Goal: Information Seeking & Learning: Learn about a topic

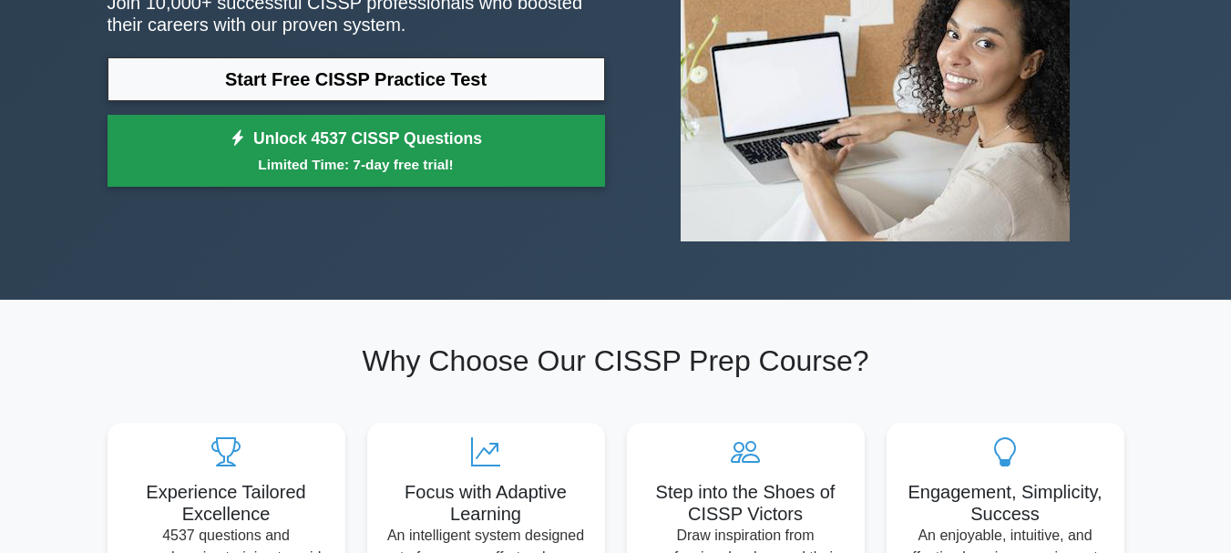
scroll to position [182, 0]
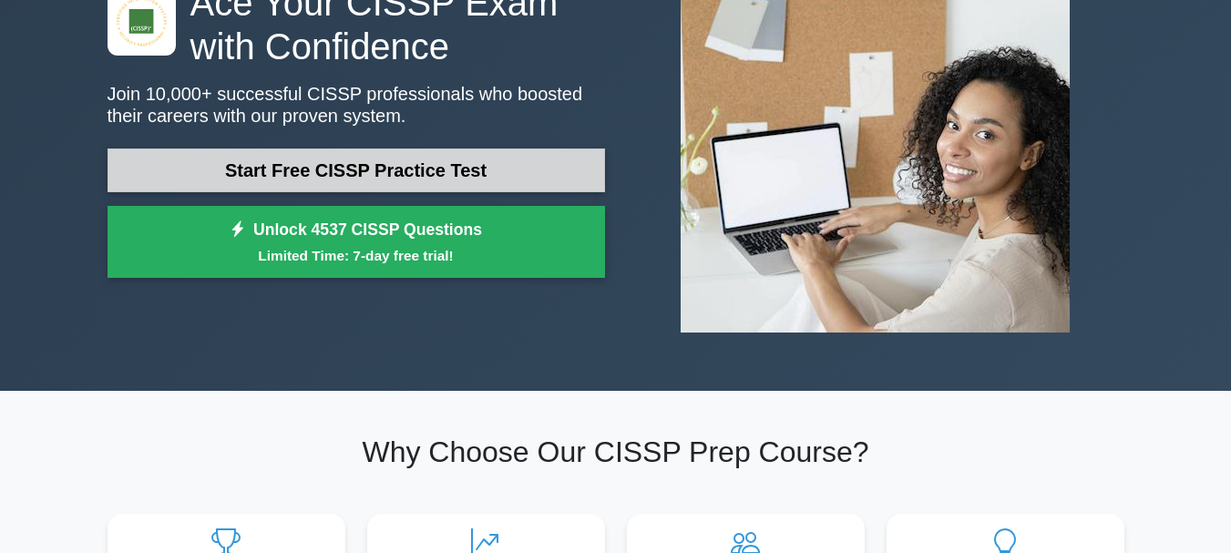
click at [414, 171] on link "Start Free CISSP Practice Test" at bounding box center [357, 171] width 498 height 44
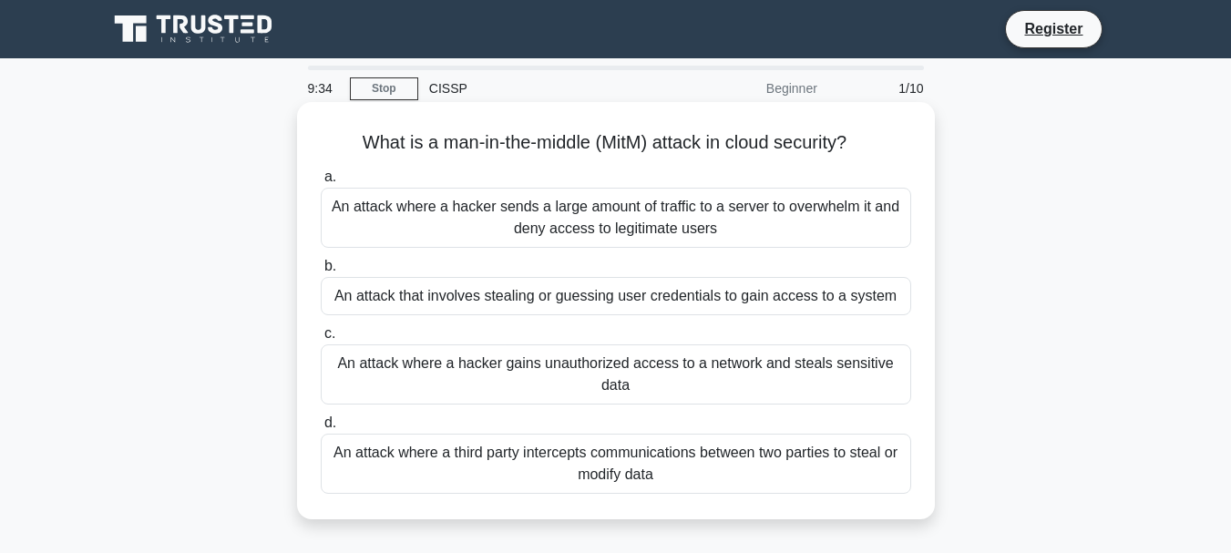
click at [453, 471] on div "An attack where a third party intercepts communications between two parties to …" at bounding box center [616, 464] width 590 height 60
click at [321, 429] on input "d. An attack where a third party intercepts communications between two parties …" at bounding box center [321, 423] width 0 height 12
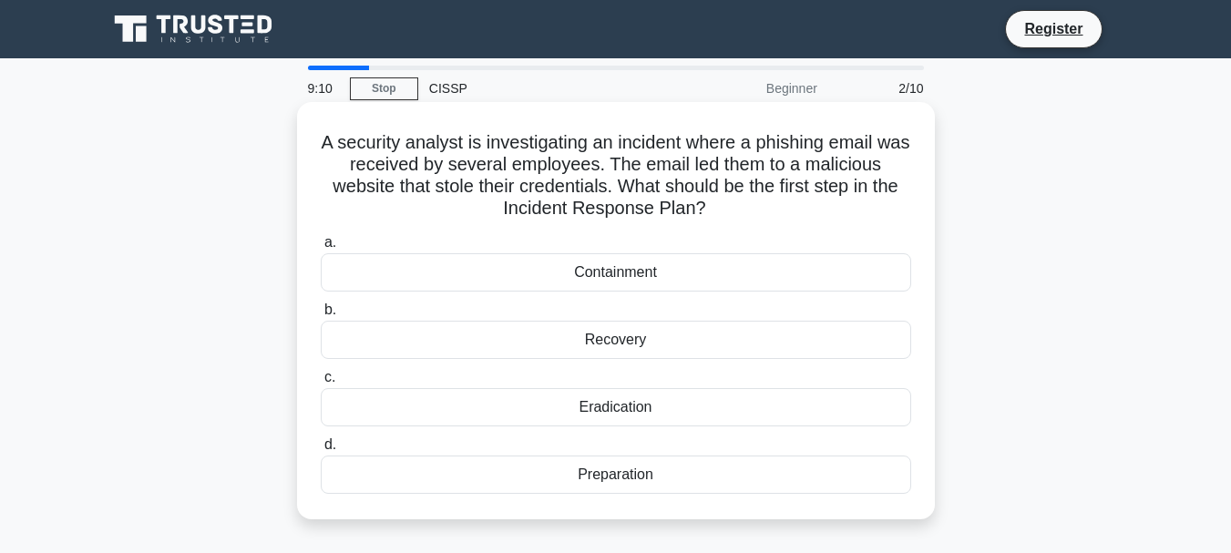
click at [578, 272] on div "Containment" at bounding box center [616, 272] width 590 height 38
click at [321, 249] on input "a. Containment" at bounding box center [321, 243] width 0 height 12
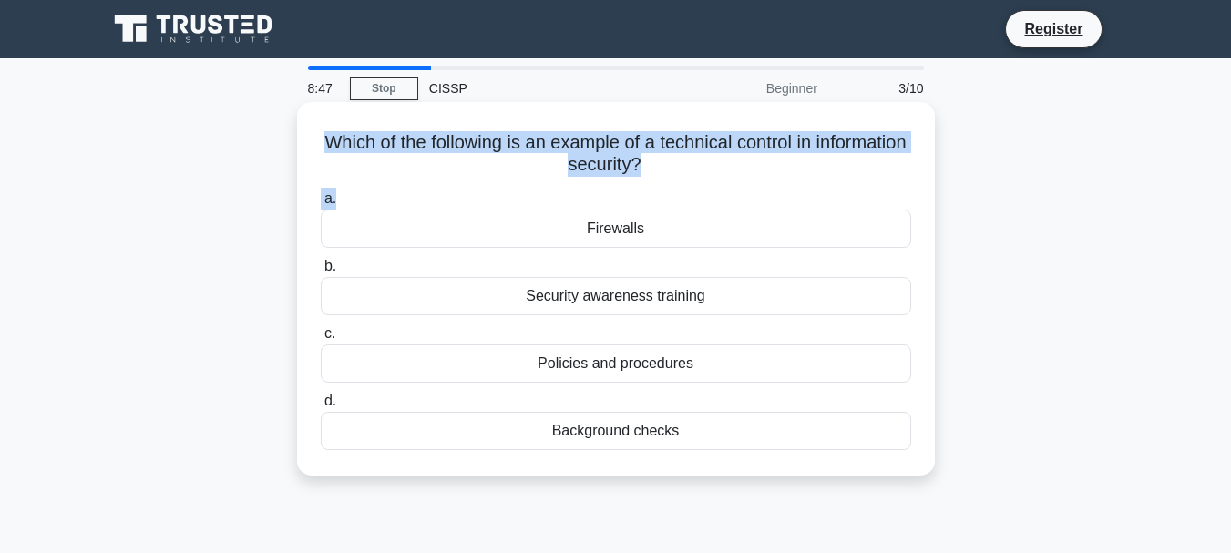
drag, startPoint x: 360, startPoint y: 144, endPoint x: 581, endPoint y: 192, distance: 226.6
click at [581, 192] on div "Which of the following is an example of a technical control in information secu…" at bounding box center [615, 288] width 623 height 359
click at [369, 131] on h5 "Which of the following is an example of a technical control in information secu…" at bounding box center [616, 154] width 594 height 46
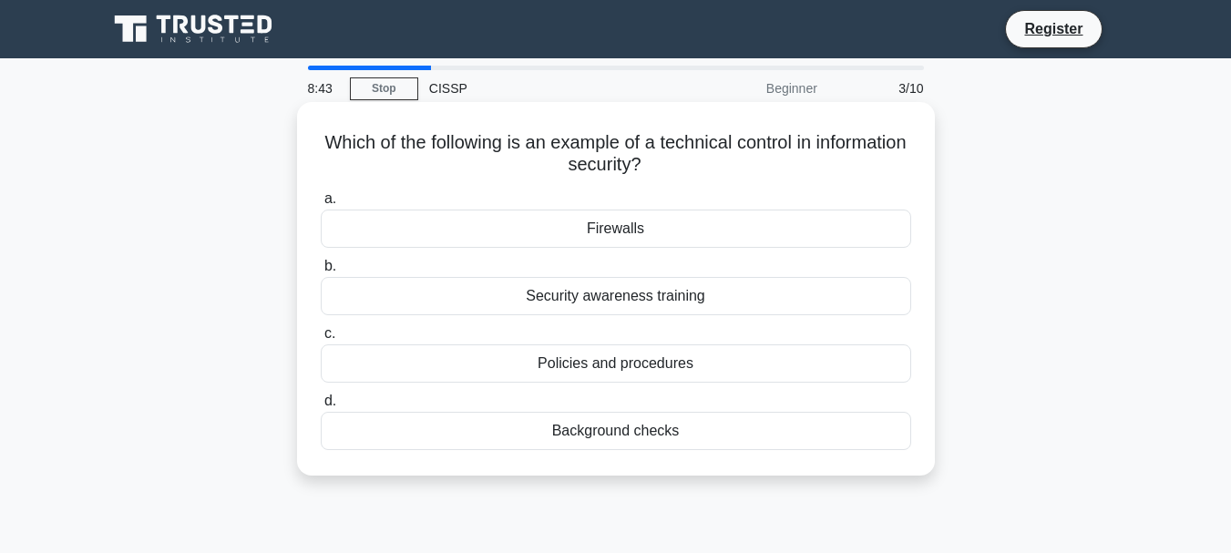
drag, startPoint x: 368, startPoint y: 138, endPoint x: 695, endPoint y: 157, distance: 327.7
click at [695, 157] on h5 "Which of the following is an example of a technical control in information secu…" at bounding box center [616, 154] width 594 height 46
copy h5 "Which of the following is an example of a technical control in information secu…"
click at [590, 234] on div "Firewalls" at bounding box center [616, 229] width 590 height 38
click at [321, 205] on input "a. Firewalls" at bounding box center [321, 199] width 0 height 12
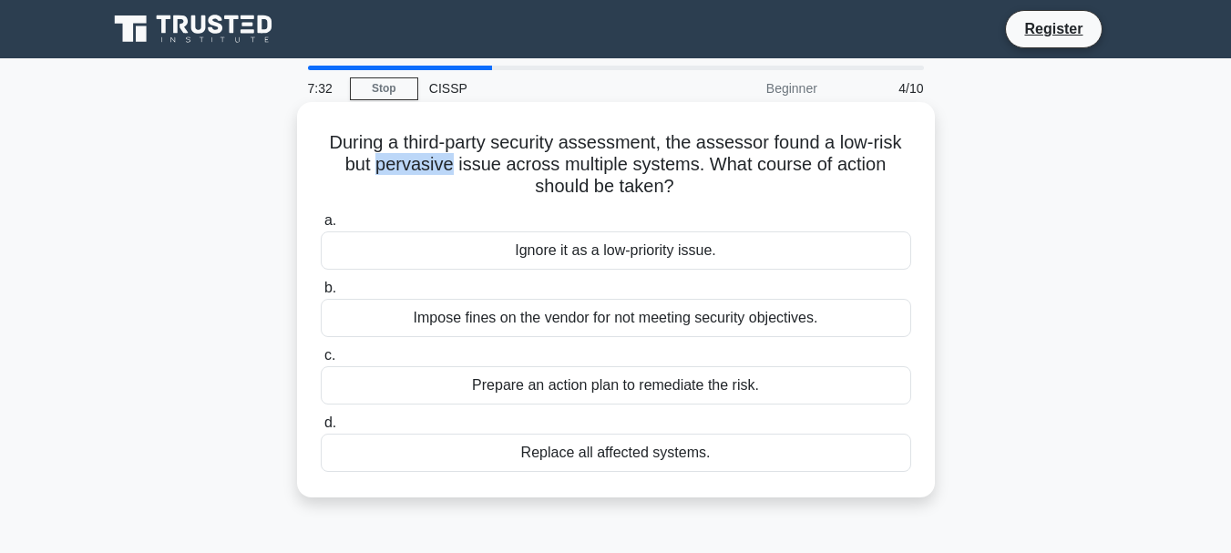
drag, startPoint x: 455, startPoint y: 167, endPoint x: 397, endPoint y: 169, distance: 57.5
click at [383, 165] on h5 "During a third-party security assessment, the assessor found a low-risk but per…" at bounding box center [616, 164] width 594 height 67
drag, startPoint x: 402, startPoint y: 167, endPoint x: 375, endPoint y: 175, distance: 27.7
click at [378, 185] on h5 "During a third-party security assessment, the assessor found a low-risk but per…" at bounding box center [616, 164] width 594 height 67
drag, startPoint x: 391, startPoint y: 167, endPoint x: 449, endPoint y: 172, distance: 58.6
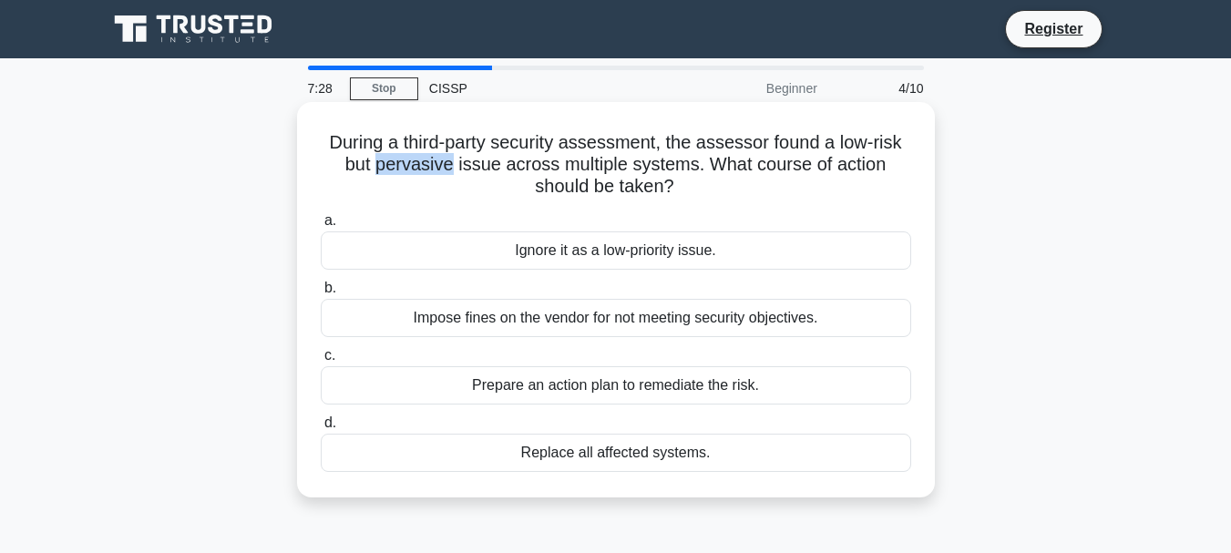
click at [449, 172] on h5 "During a third-party security assessment, the assessor found a low-risk but per…" at bounding box center [616, 164] width 594 height 67
copy h5 "pervasive"
click at [773, 385] on div "Prepare an action plan to remediate the risk." at bounding box center [616, 385] width 590 height 38
click at [321, 362] on input "c. Prepare an action plan to remediate the risk." at bounding box center [321, 356] width 0 height 12
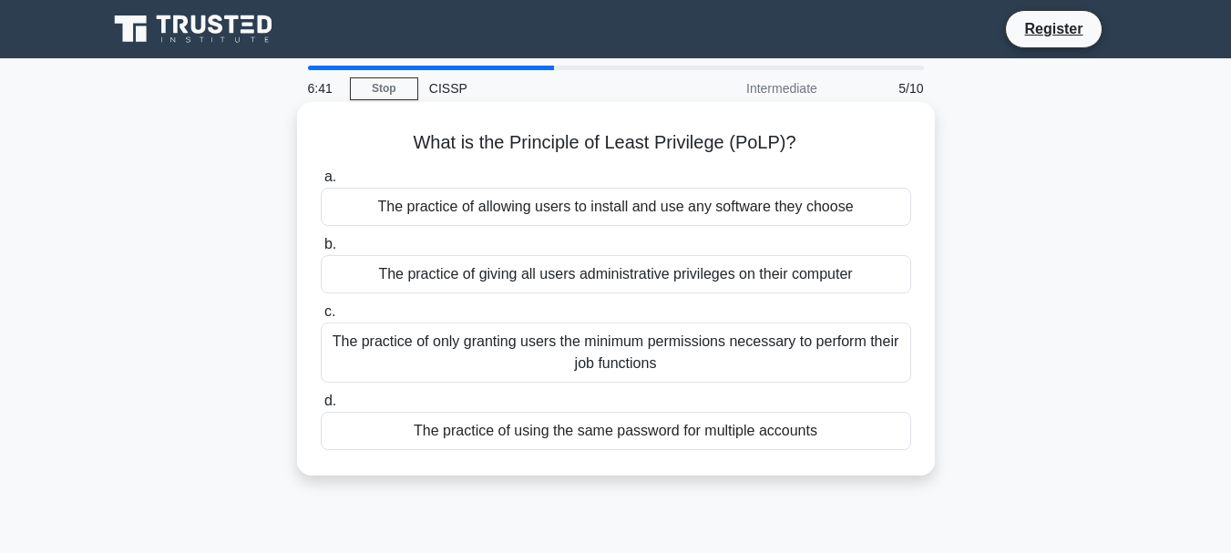
click at [753, 354] on div "The practice of only granting users the minimum permissions necessary to perfor…" at bounding box center [616, 353] width 590 height 60
click at [321, 318] on input "c. The practice of only granting users the minimum permissions necessary to per…" at bounding box center [321, 312] width 0 height 12
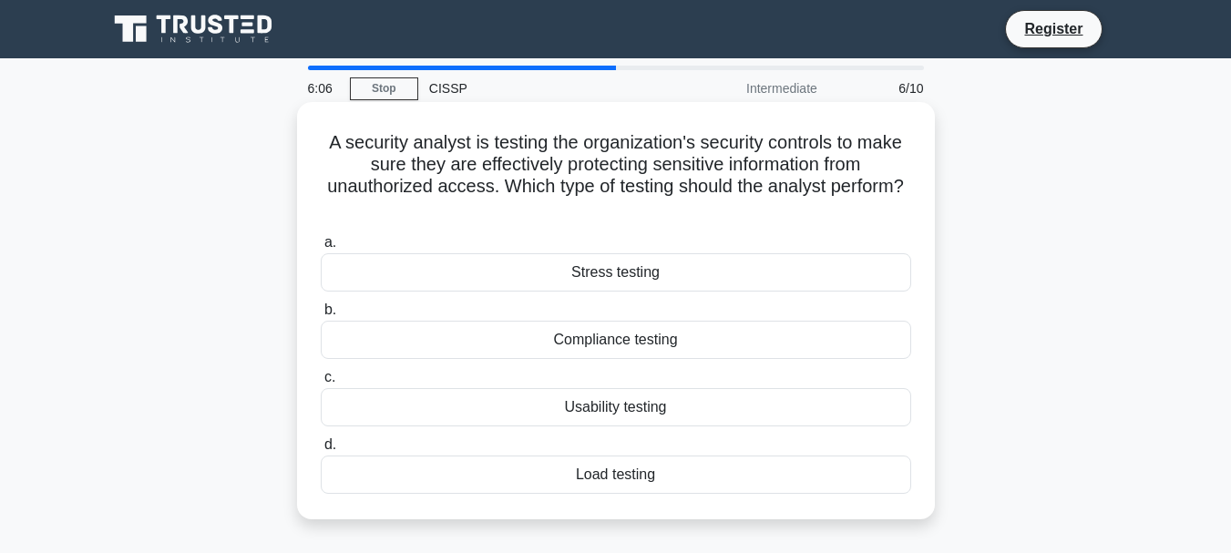
click at [643, 346] on div "Compliance testing" at bounding box center [616, 340] width 590 height 38
click at [321, 316] on input "b. Compliance testing" at bounding box center [321, 310] width 0 height 12
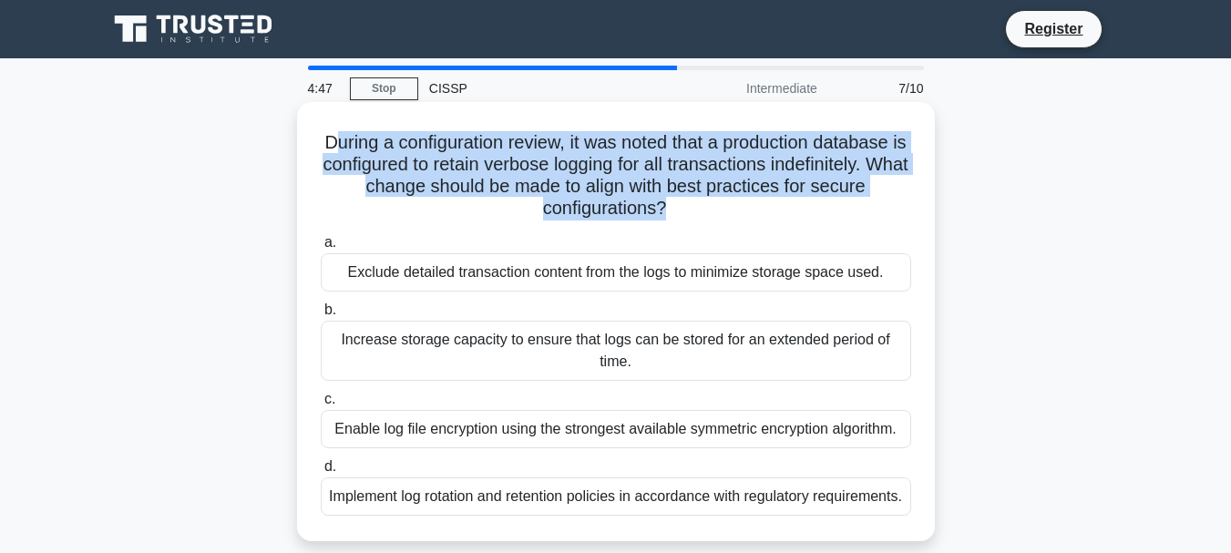
drag, startPoint x: 665, startPoint y: 209, endPoint x: 308, endPoint y: 154, distance: 361.4
click at [320, 154] on h5 "During a configuration review, it was noted that a production database is confi…" at bounding box center [616, 175] width 594 height 89
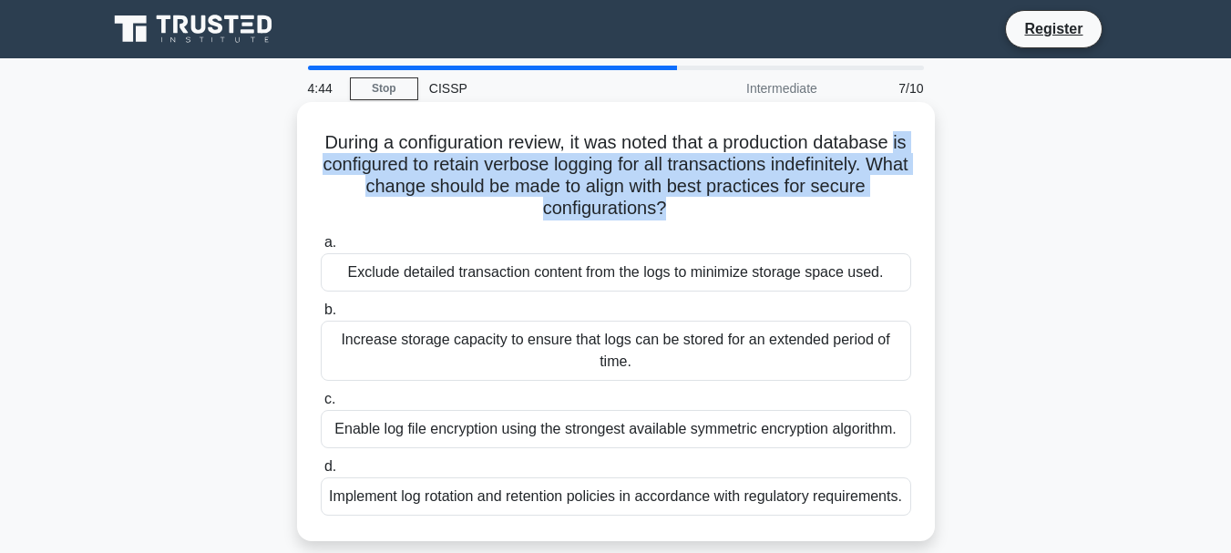
drag, startPoint x: 320, startPoint y: 136, endPoint x: 674, endPoint y: 210, distance: 362.1
click at [674, 210] on h5 "During a configuration review, it was noted that a production database is confi…" at bounding box center [616, 175] width 594 height 89
copy h5 "During a configuration review, it was noted that a production database is confi…"
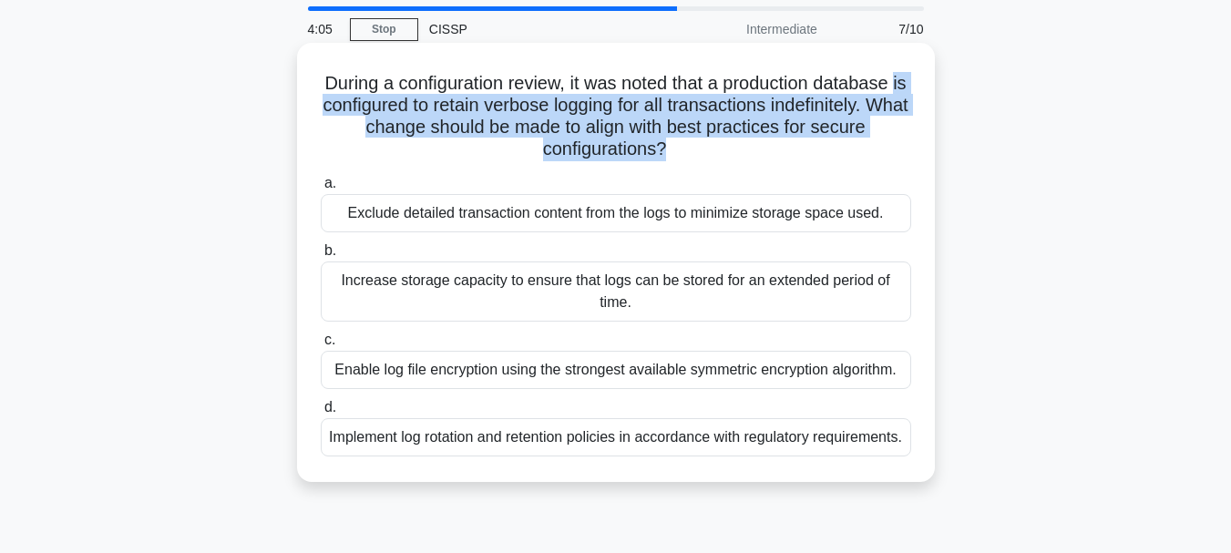
scroll to position [91, 0]
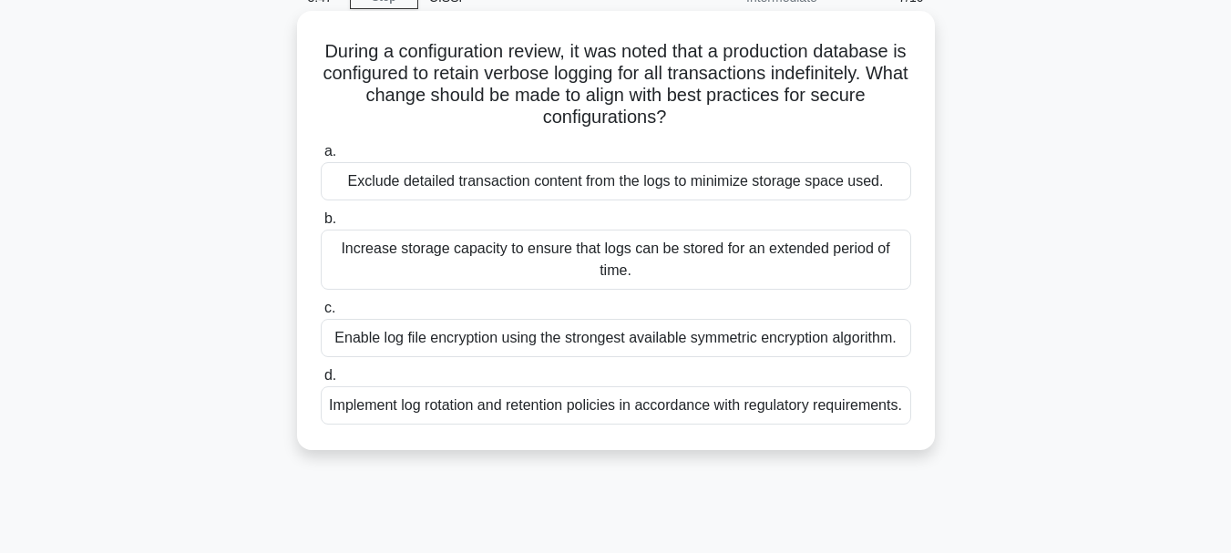
click at [384, 344] on div "Enable log file encryption using the strongest available symmetric encryption a…" at bounding box center [616, 338] width 590 height 38
click at [321, 314] on input "c. Enable log file encryption using the strongest available symmetric encryptio…" at bounding box center [321, 309] width 0 height 12
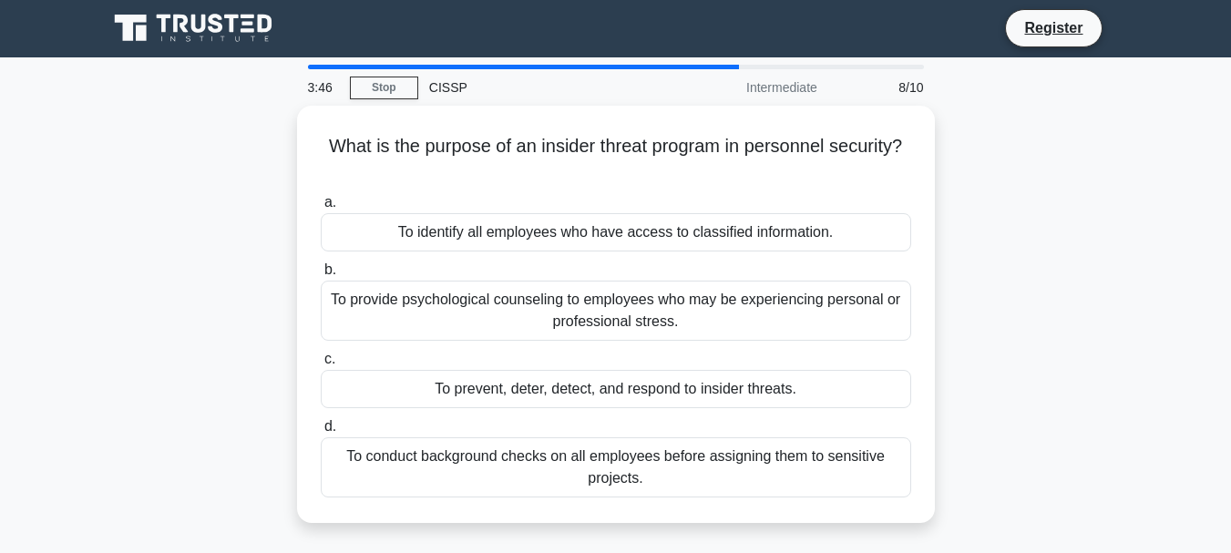
scroll to position [0, 0]
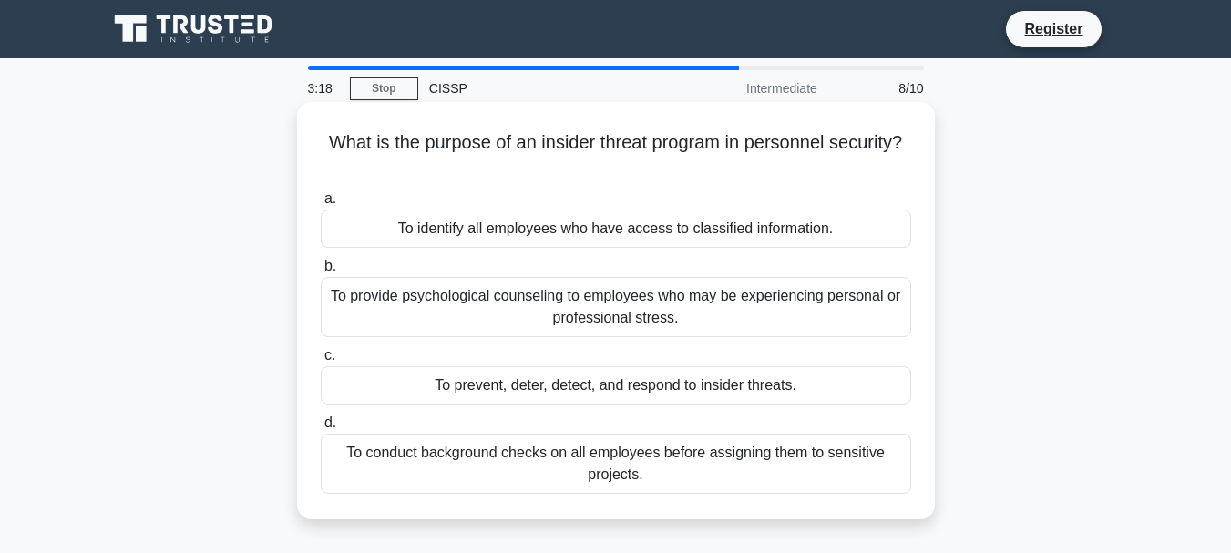
click at [581, 389] on div "To prevent, deter, detect, and respond to insider threats." at bounding box center [616, 385] width 590 height 38
click at [321, 362] on input "c. To prevent, deter, detect, and respond to insider threats." at bounding box center [321, 356] width 0 height 12
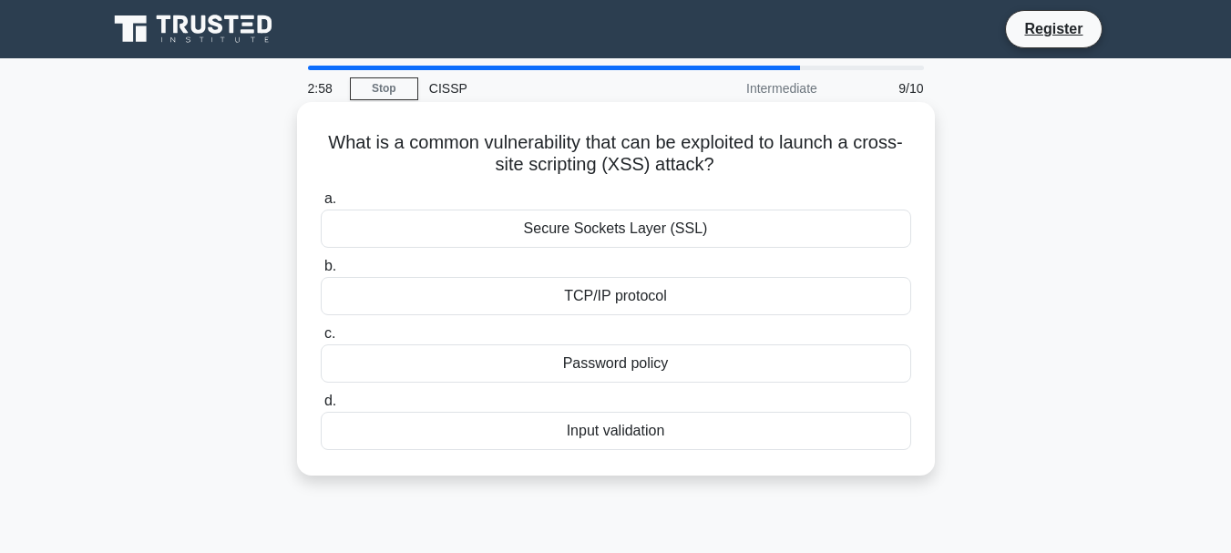
drag, startPoint x: 713, startPoint y: 168, endPoint x: 332, endPoint y: 144, distance: 382.5
click at [323, 137] on h5 "What is a common vulnerability that can be exploited to launch a cross-site scr…" at bounding box center [616, 154] width 594 height 46
copy h5 "What is a common vulnerability that can be exploited to launch a cross-site scr…"
click at [662, 438] on div "Input validation" at bounding box center [616, 431] width 590 height 38
click at [321, 407] on input "d. Input validation" at bounding box center [321, 401] width 0 height 12
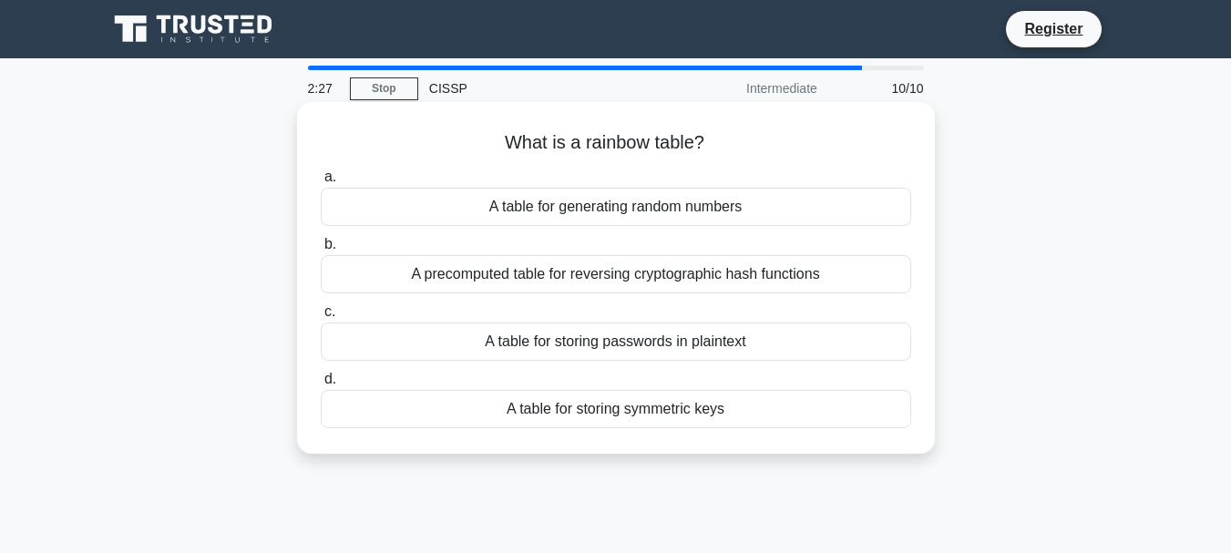
drag, startPoint x: 709, startPoint y: 148, endPoint x: 534, endPoint y: 142, distance: 175.0
click at [506, 145] on h5 "What is a rainbow table? .spinner_0XTQ{transform-origin:center;animation:spinne…" at bounding box center [616, 143] width 594 height 24
copy h5 "What is a rainbow table?"
click at [686, 272] on div "A precomputed table for reversing cryptographic hash functions" at bounding box center [616, 274] width 590 height 38
click at [321, 251] on input "b. A precomputed table for reversing cryptographic hash functions" at bounding box center [321, 245] width 0 height 12
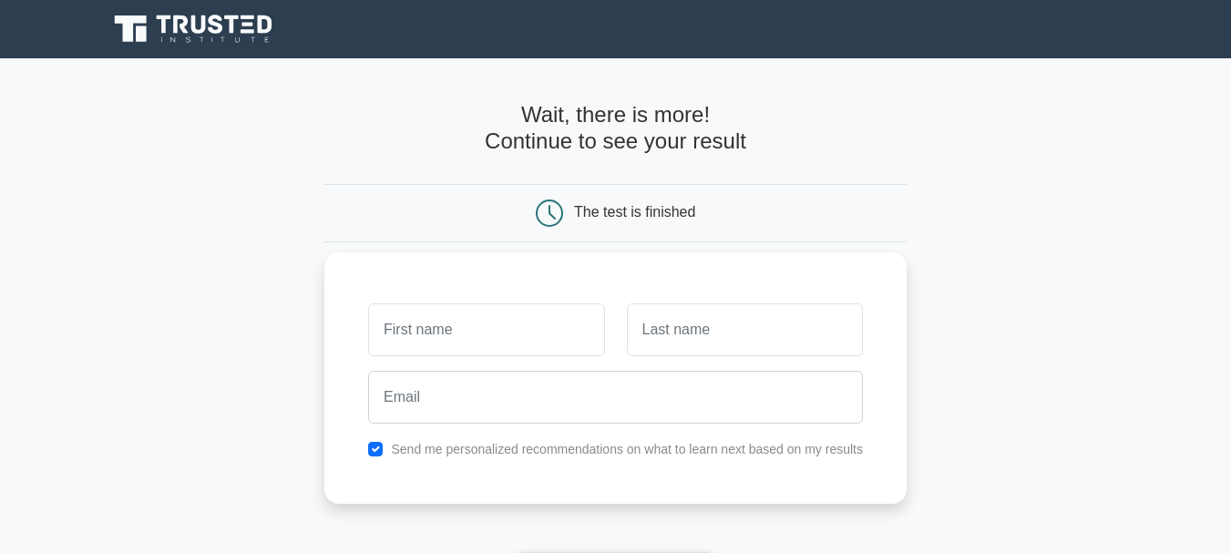
click at [473, 334] on input "text" at bounding box center [486, 329] width 236 height 53
type input "DANIEL"
click at [667, 334] on input "text" at bounding box center [745, 329] width 236 height 53
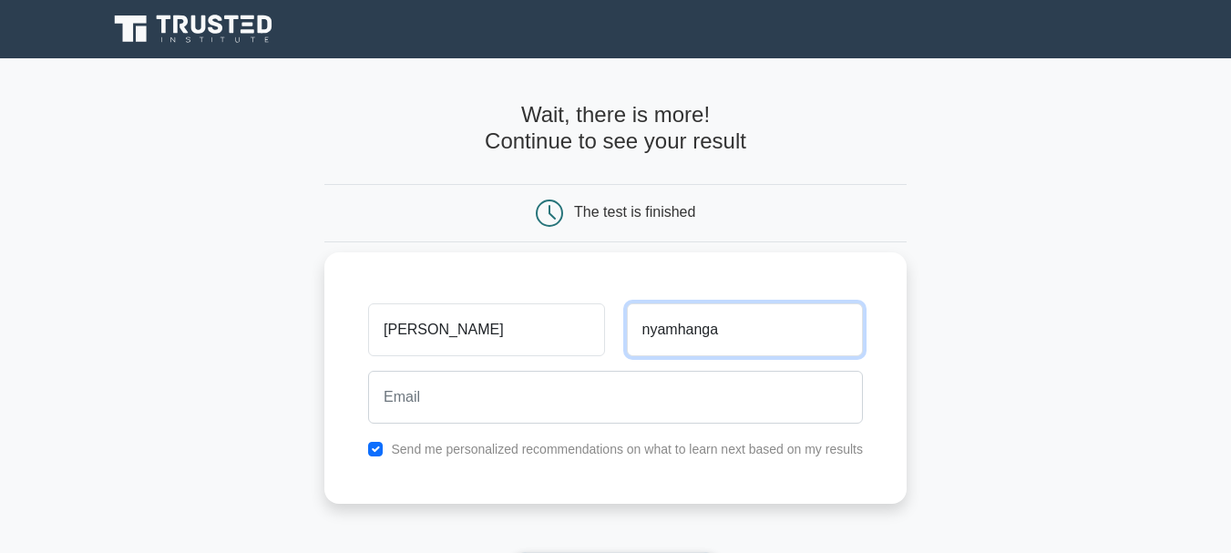
type input "nyamhanga"
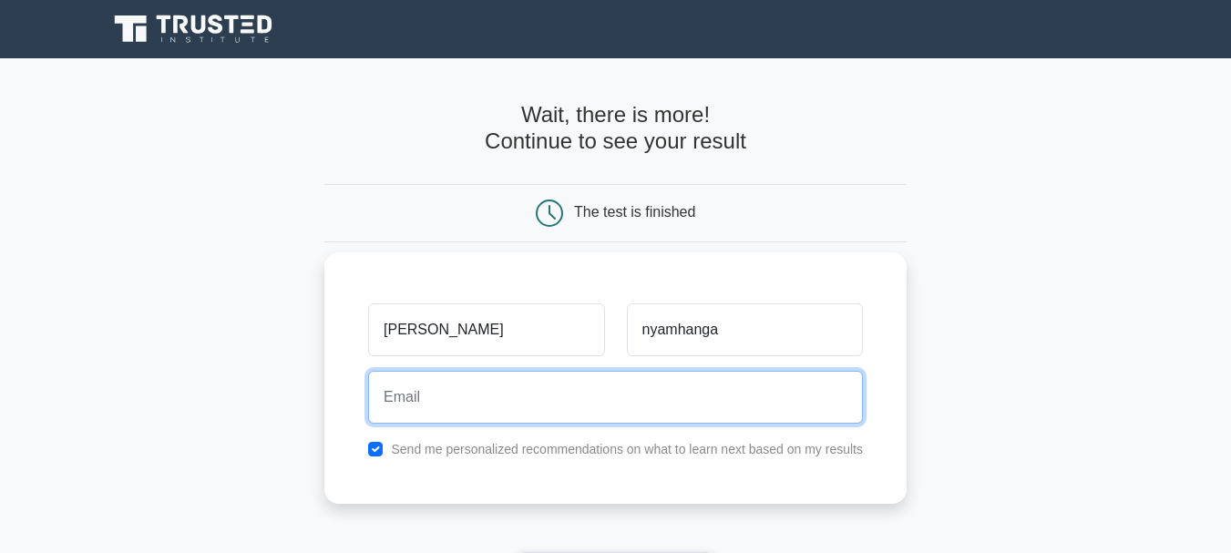
click at [588, 408] on input "email" at bounding box center [615, 397] width 495 height 53
type input "danielmnanka@gmail.com"
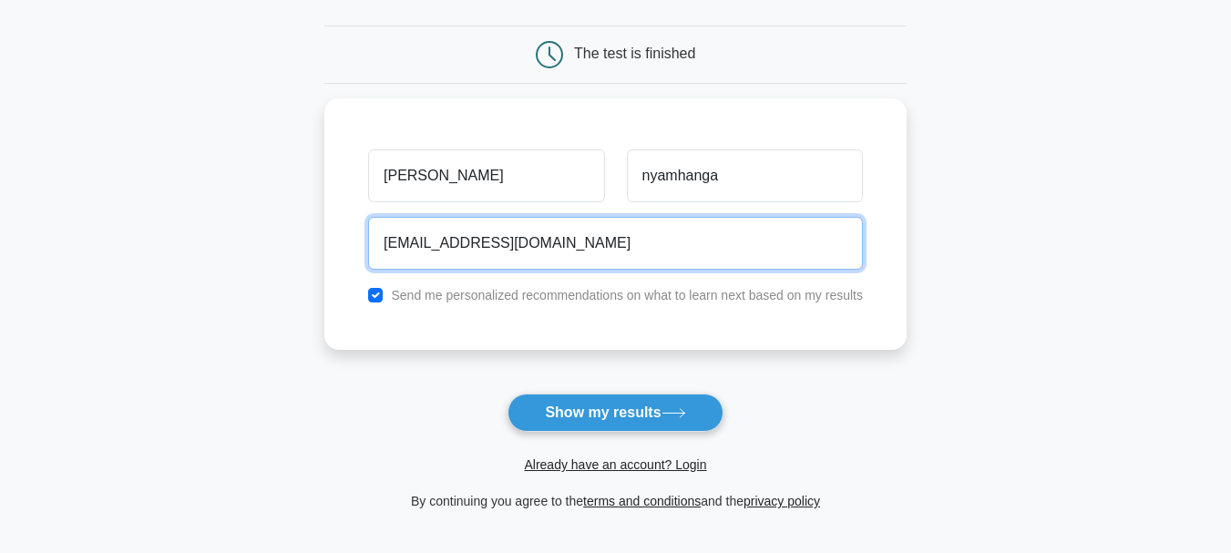
scroll to position [182, 0]
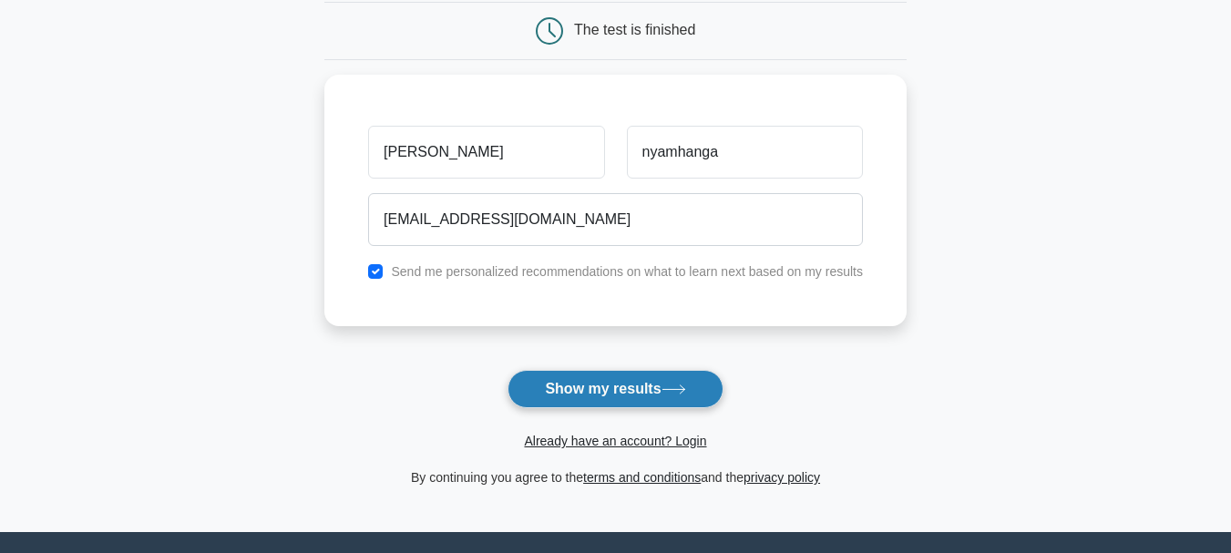
click at [604, 379] on button "Show my results" at bounding box center [615, 389] width 215 height 38
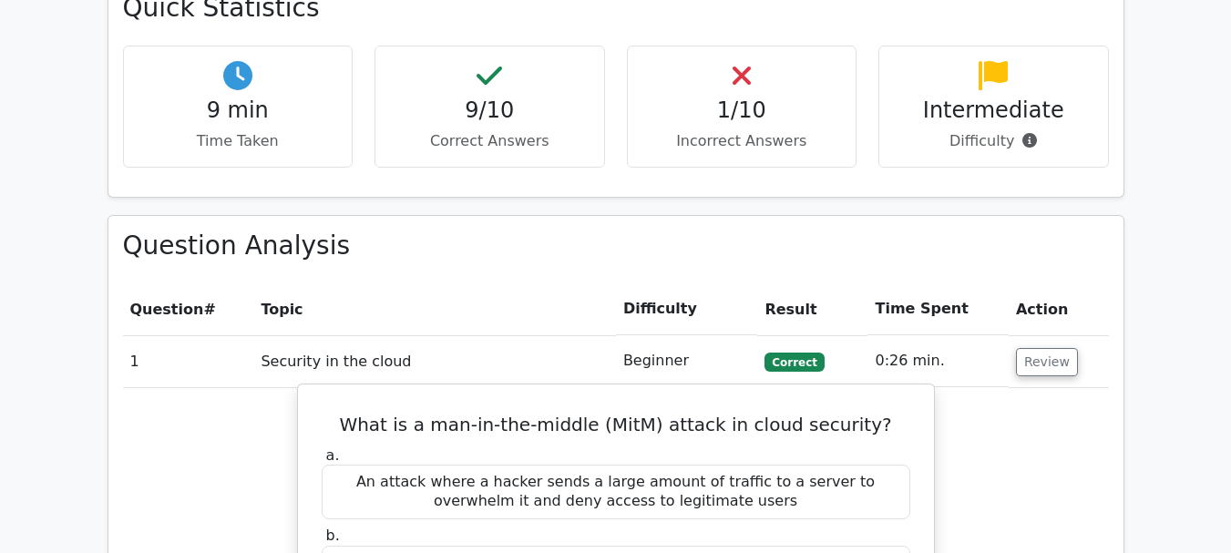
scroll to position [1002, 0]
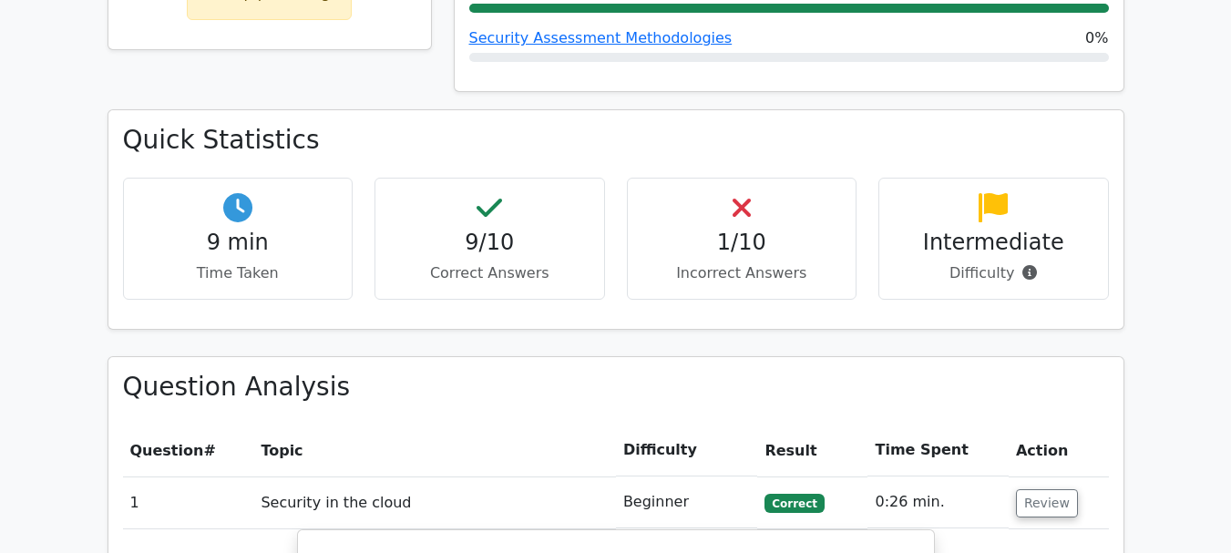
click at [730, 262] on p "Incorrect Answers" at bounding box center [742, 273] width 200 height 22
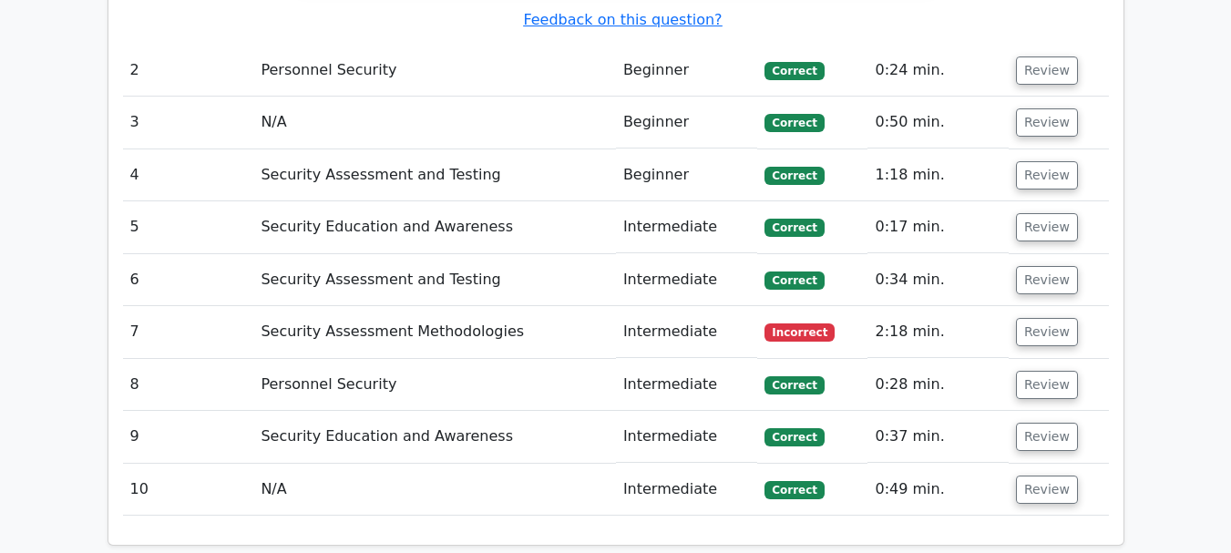
scroll to position [2096, 0]
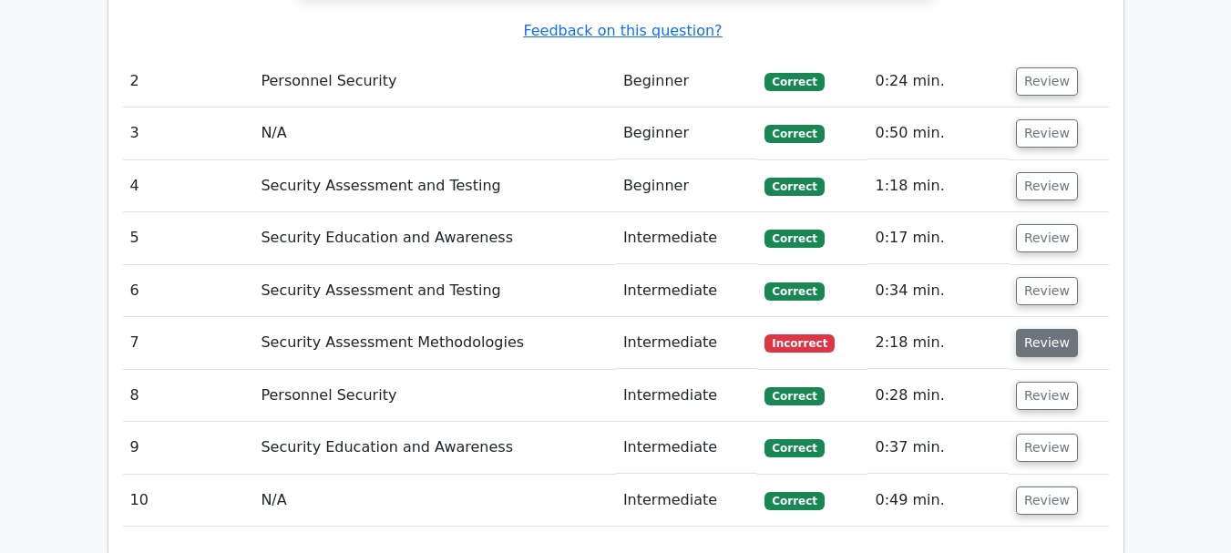
click at [1025, 329] on button "Review" at bounding box center [1047, 343] width 62 height 28
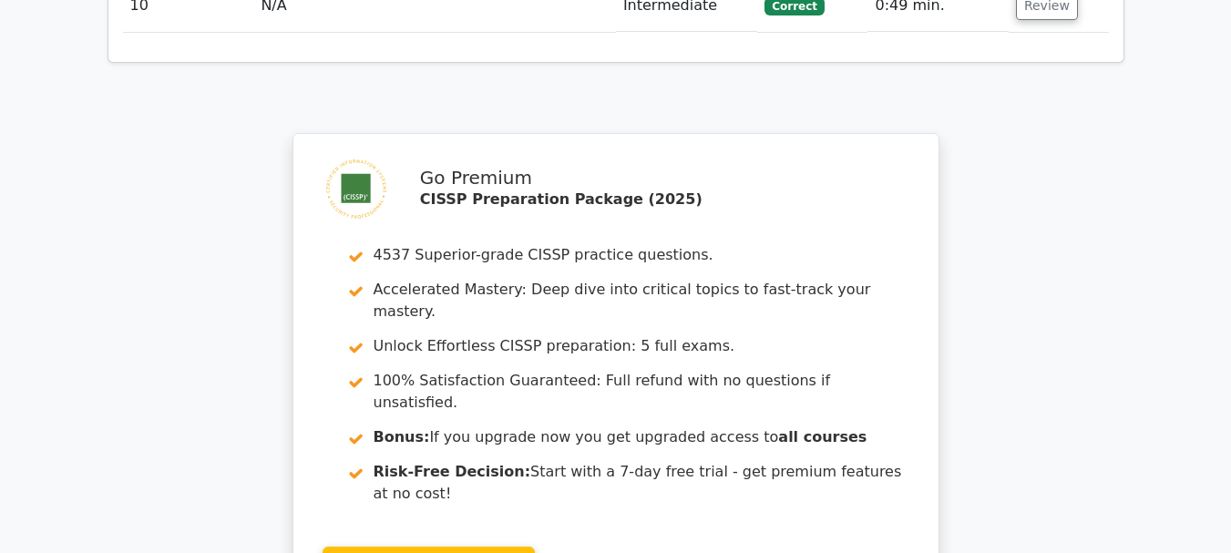
scroll to position [3554, 0]
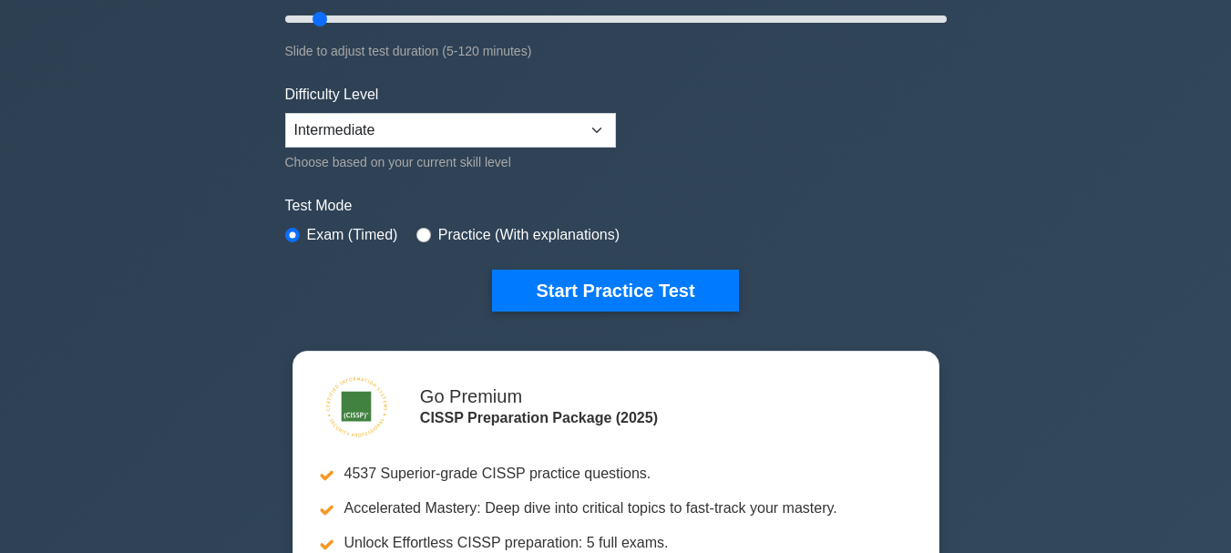
scroll to position [364, 0]
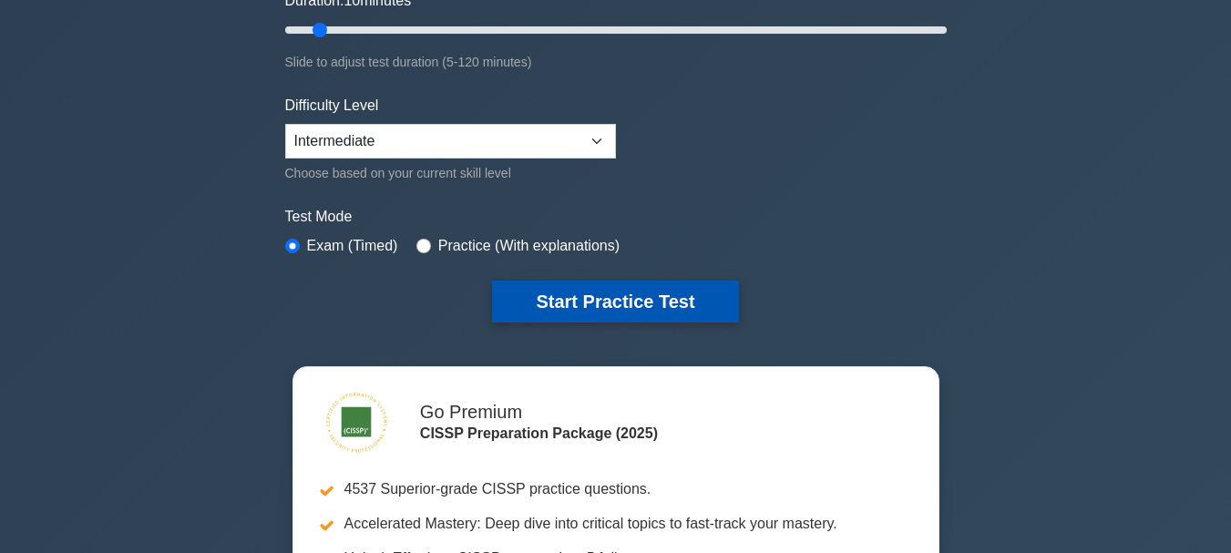
click at [654, 301] on button "Start Practice Test" at bounding box center [615, 302] width 246 height 42
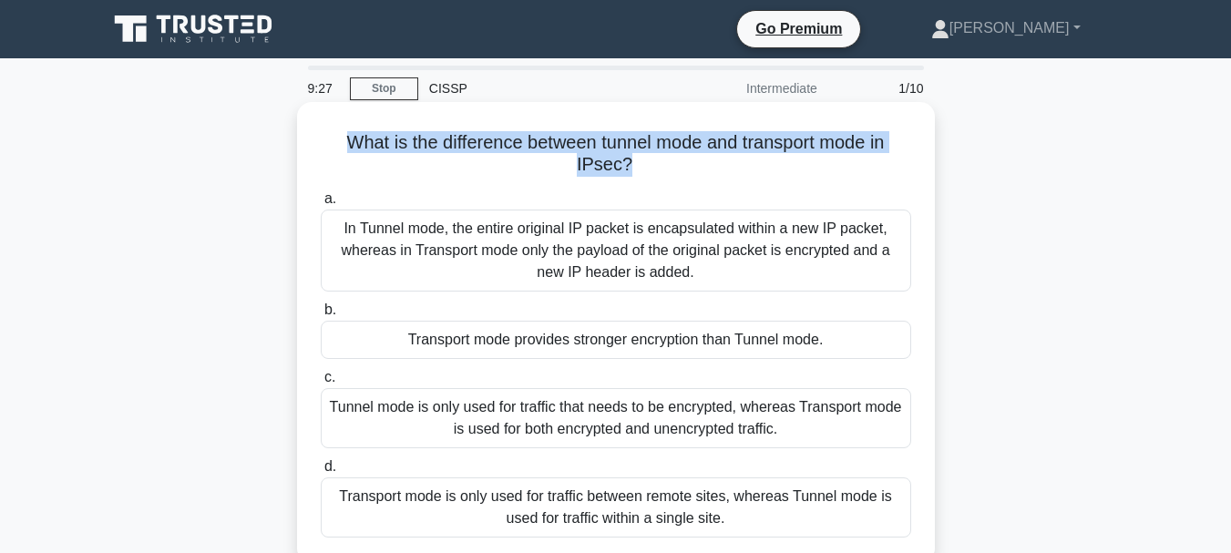
drag, startPoint x: 630, startPoint y: 169, endPoint x: 344, endPoint y: 125, distance: 289.4
click at [344, 125] on div "What is the difference between tunnel mode and transport mode in IPsec? .spinne…" at bounding box center [615, 332] width 623 height 446
copy h5 "What is the difference between tunnel mode and transport mode in IPsec?"
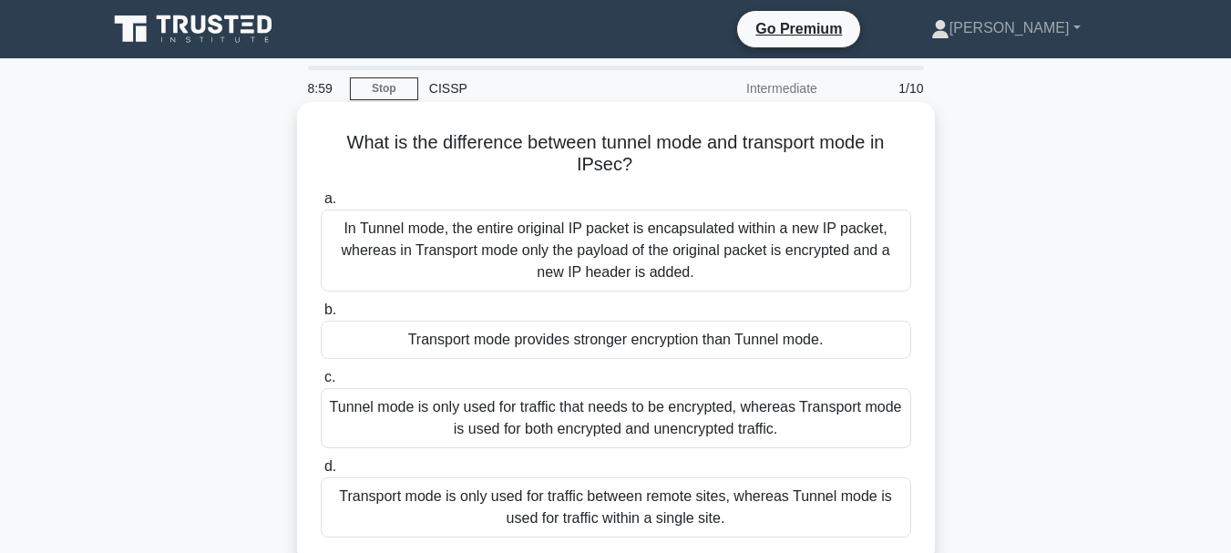
click at [552, 260] on div "In Tunnel mode, the entire original IP packet is encapsulated within a new IP p…" at bounding box center [616, 251] width 590 height 82
click at [321, 205] on input "a. In Tunnel mode, the entire original IP packet is encapsulated within a new I…" at bounding box center [321, 199] width 0 height 12
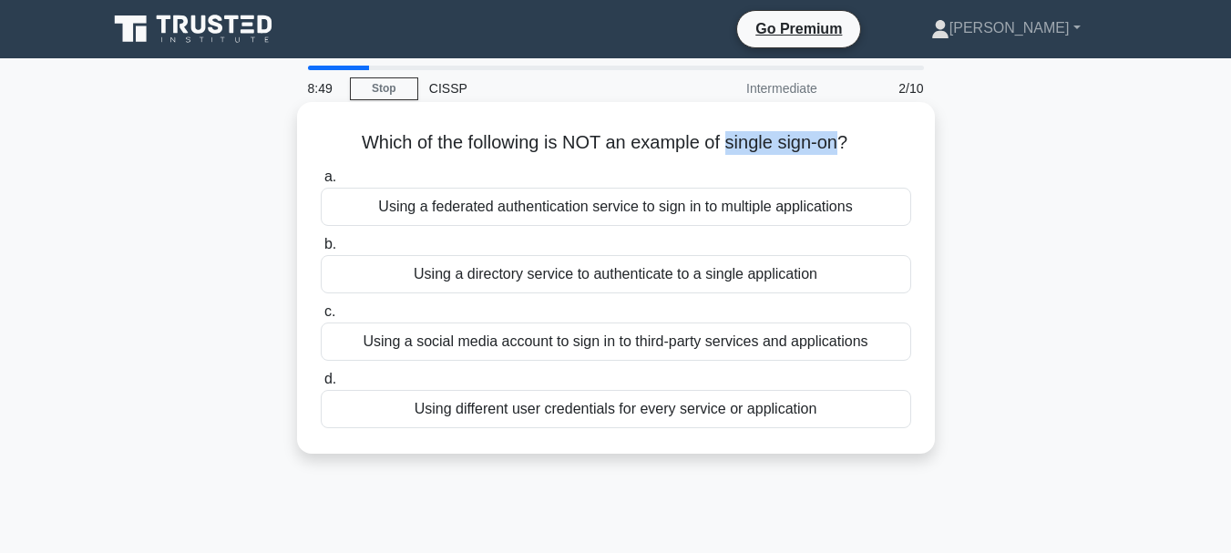
drag, startPoint x: 843, startPoint y: 139, endPoint x: 731, endPoint y: 144, distance: 112.2
click at [731, 144] on h5 "Which of the following is NOT an example of single sign-on? .spinner_0XTQ{trans…" at bounding box center [616, 143] width 594 height 24
copy h5 "single sign-on"
click at [633, 420] on div "Using different user credentials for every service or application" at bounding box center [616, 409] width 590 height 38
click at [321, 385] on input "d. Using different user credentials for every service or application" at bounding box center [321, 380] width 0 height 12
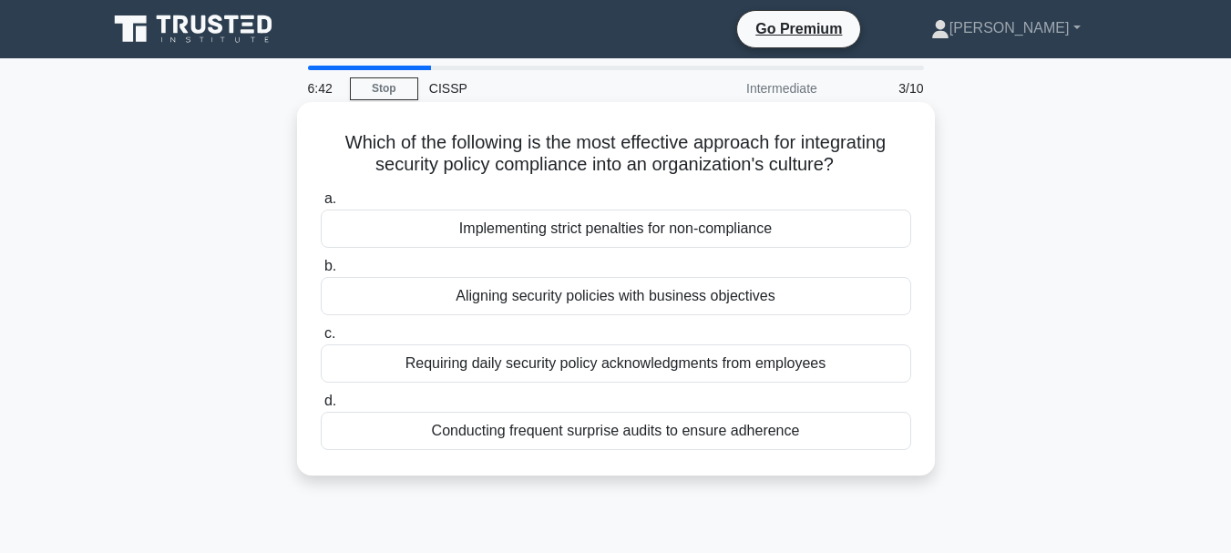
click at [559, 373] on div "Requiring daily security policy acknowledgments from employees" at bounding box center [616, 363] width 590 height 38
click at [321, 340] on input "c. Requiring daily security policy acknowledgments from employees" at bounding box center [321, 334] width 0 height 12
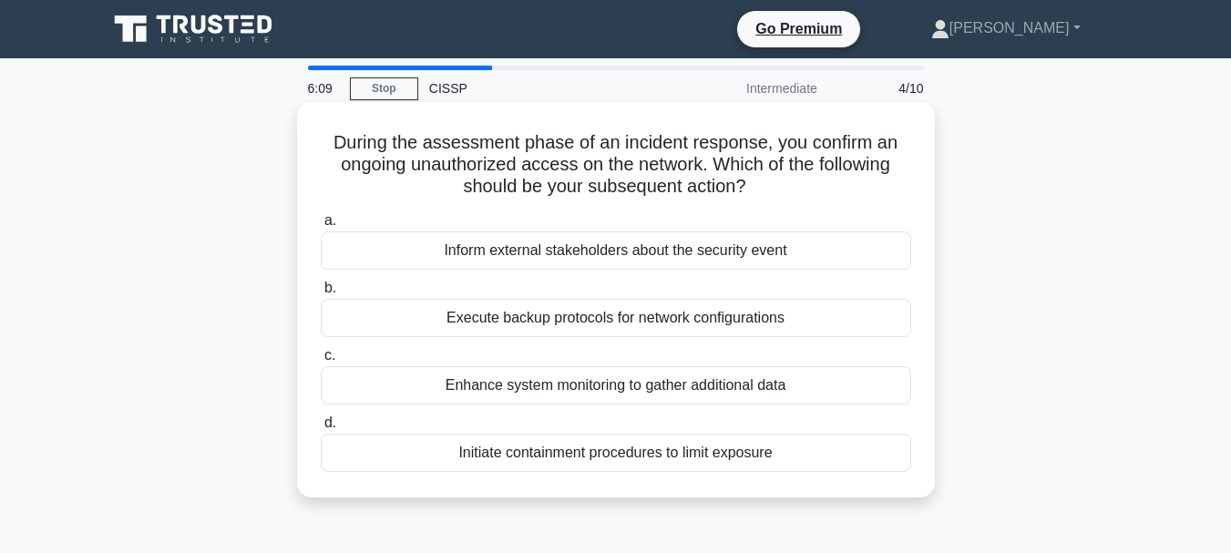
drag, startPoint x: 771, startPoint y: 188, endPoint x: 323, endPoint y: 143, distance: 449.6
click at [330, 142] on h5 "During the assessment phase of an incident response, you confirm an ongoing una…" at bounding box center [616, 164] width 594 height 67
copy h5 "During the assessment phase of an incident response, you confirm an ongoing una…"
click at [614, 213] on label "a. Inform external stakeholders about the security event" at bounding box center [616, 240] width 590 height 60
click at [321, 215] on input "a. Inform external stakeholders about the security event" at bounding box center [321, 221] width 0 height 12
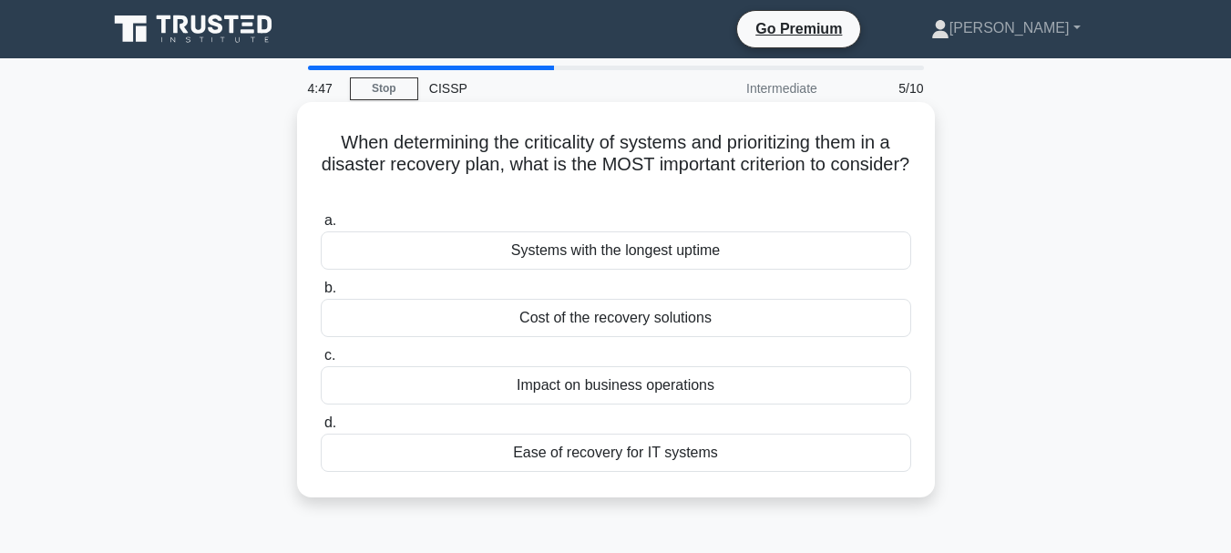
click at [561, 388] on div "Impact on business operations" at bounding box center [616, 385] width 590 height 38
click at [321, 362] on input "c. Impact on business operations" at bounding box center [321, 356] width 0 height 12
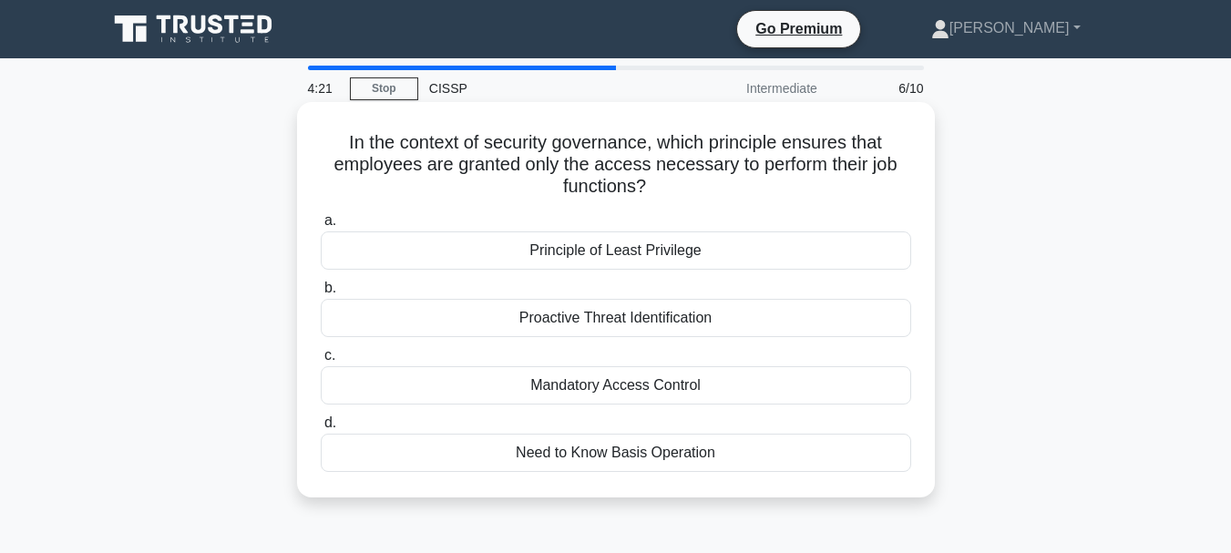
click at [681, 244] on div "Principle of Least Privilege" at bounding box center [616, 250] width 590 height 38
click at [321, 227] on input "a. Principle of Least Privilege" at bounding box center [321, 221] width 0 height 12
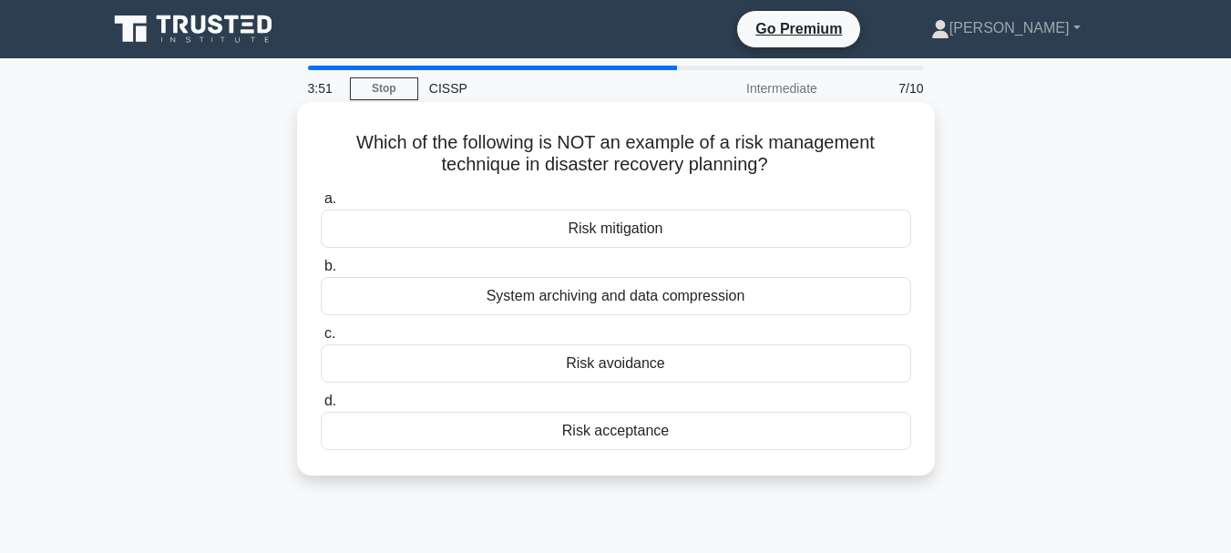
click at [621, 436] on div "Risk acceptance" at bounding box center [616, 431] width 590 height 38
click at [321, 407] on input "d. Risk acceptance" at bounding box center [321, 401] width 0 height 12
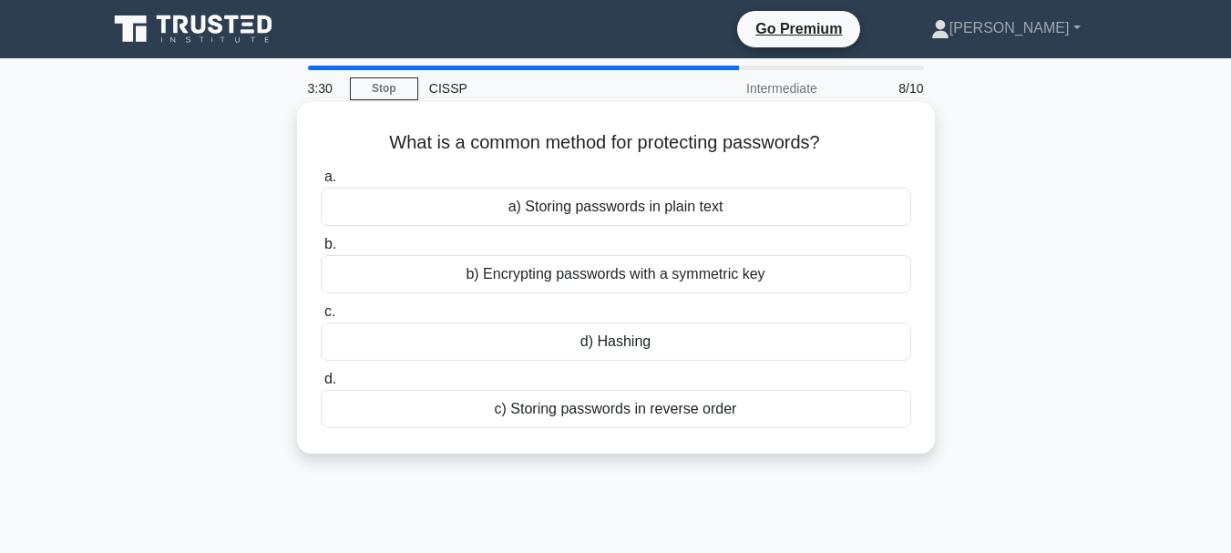
click at [637, 348] on div "d) Hashing" at bounding box center [616, 342] width 590 height 38
click at [321, 318] on input "c. d) Hashing" at bounding box center [321, 312] width 0 height 12
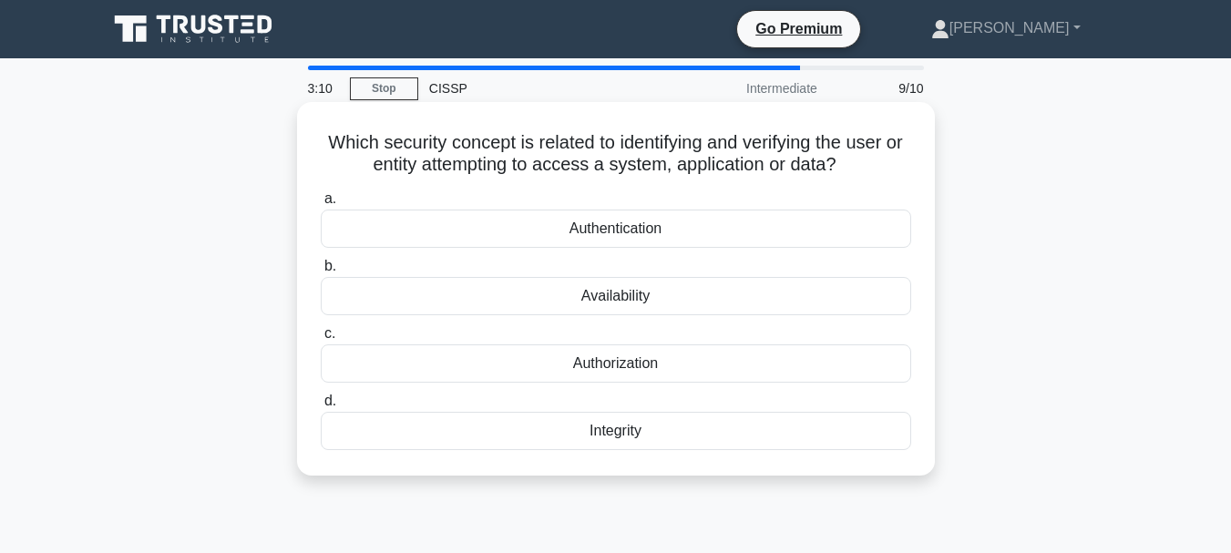
click at [632, 230] on div "Authentication" at bounding box center [616, 229] width 590 height 38
click at [321, 205] on input "a. Authentication" at bounding box center [321, 199] width 0 height 12
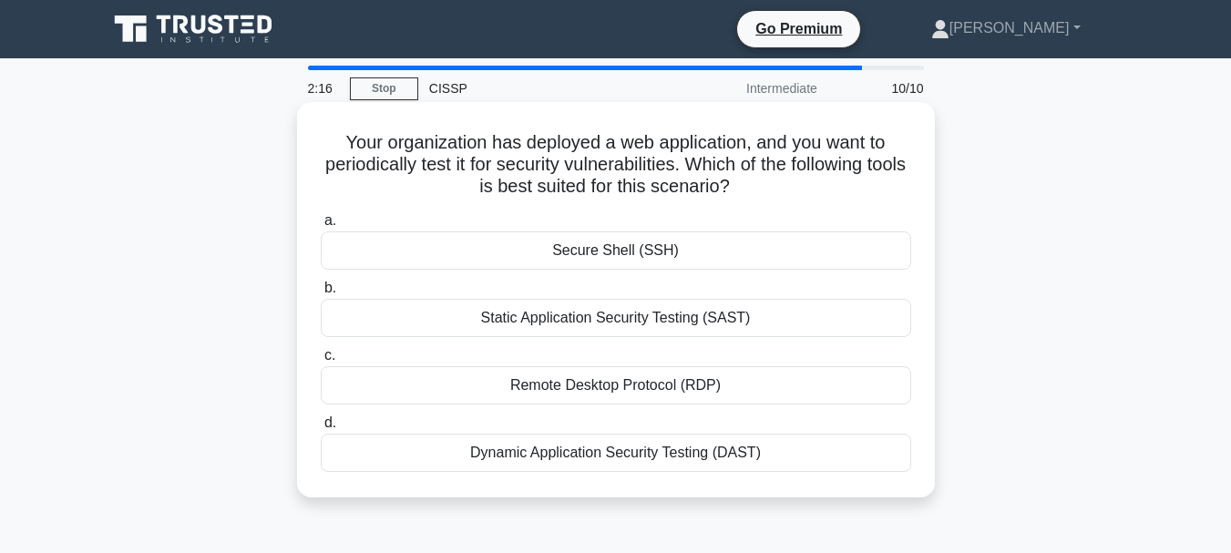
click at [577, 324] on div "Static Application Security Testing (SAST)" at bounding box center [616, 318] width 590 height 38
click at [321, 294] on input "b. Static Application Security Testing (SAST)" at bounding box center [321, 288] width 0 height 12
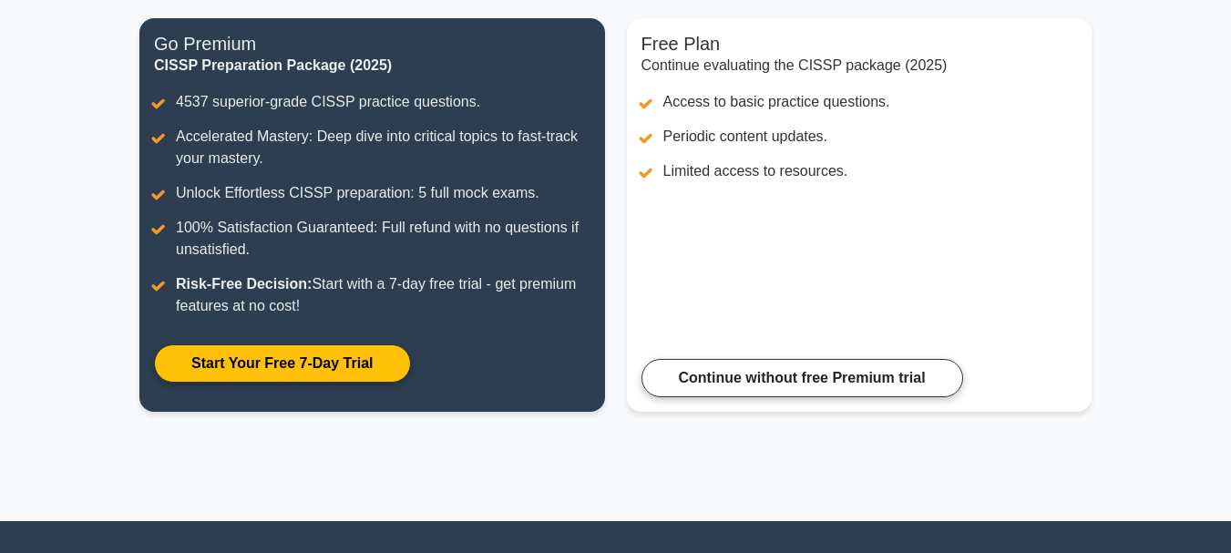
scroll to position [273, 0]
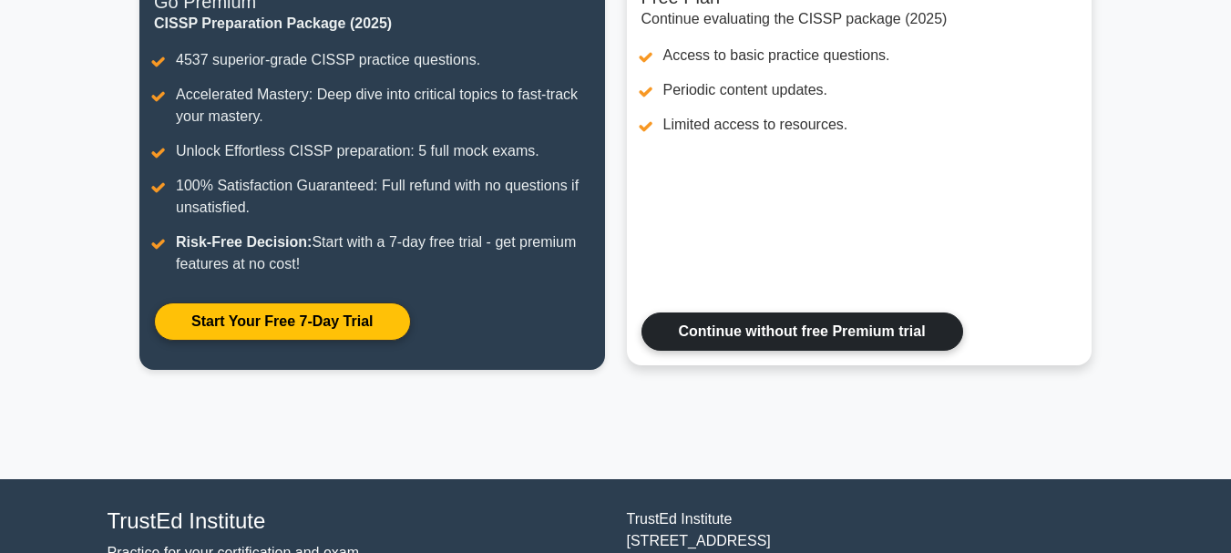
click at [684, 334] on link "Continue without free Premium trial" at bounding box center [802, 332] width 322 height 38
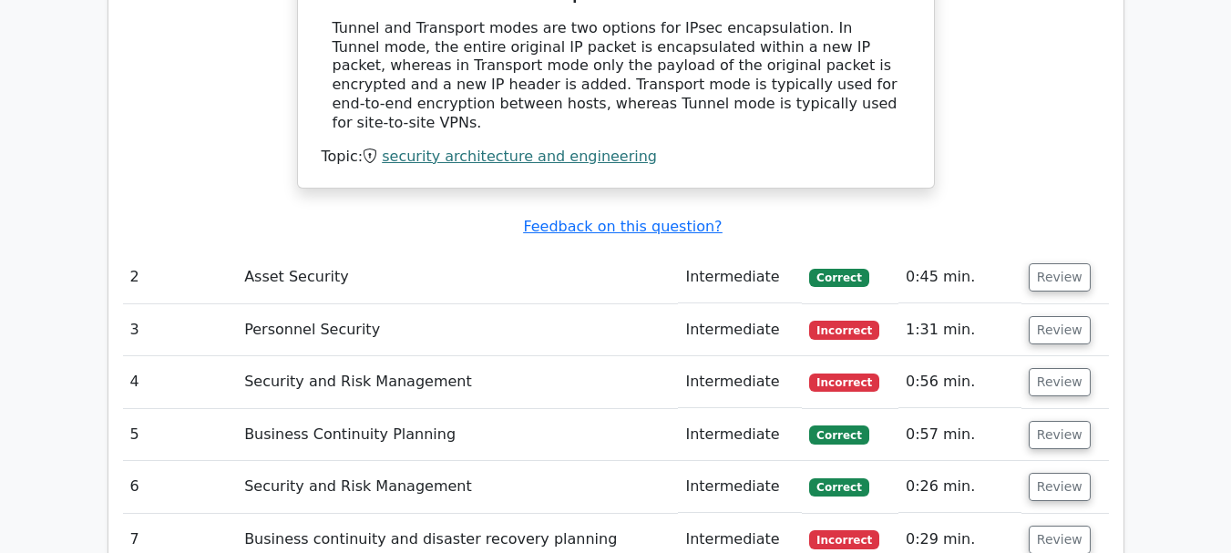
scroll to position [2187, 0]
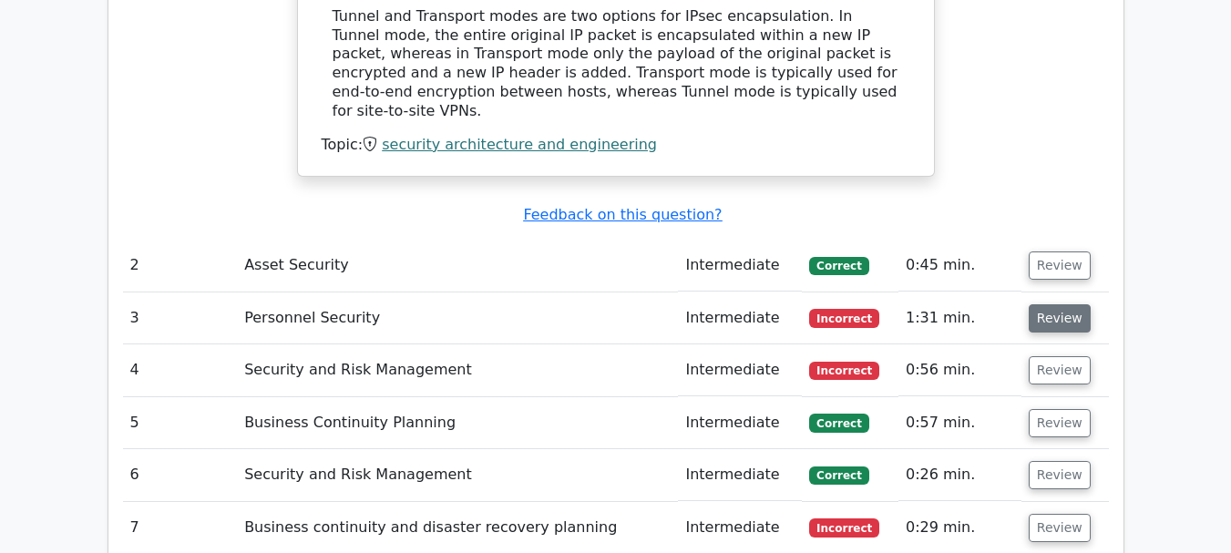
click at [1055, 304] on button "Review" at bounding box center [1060, 318] width 62 height 28
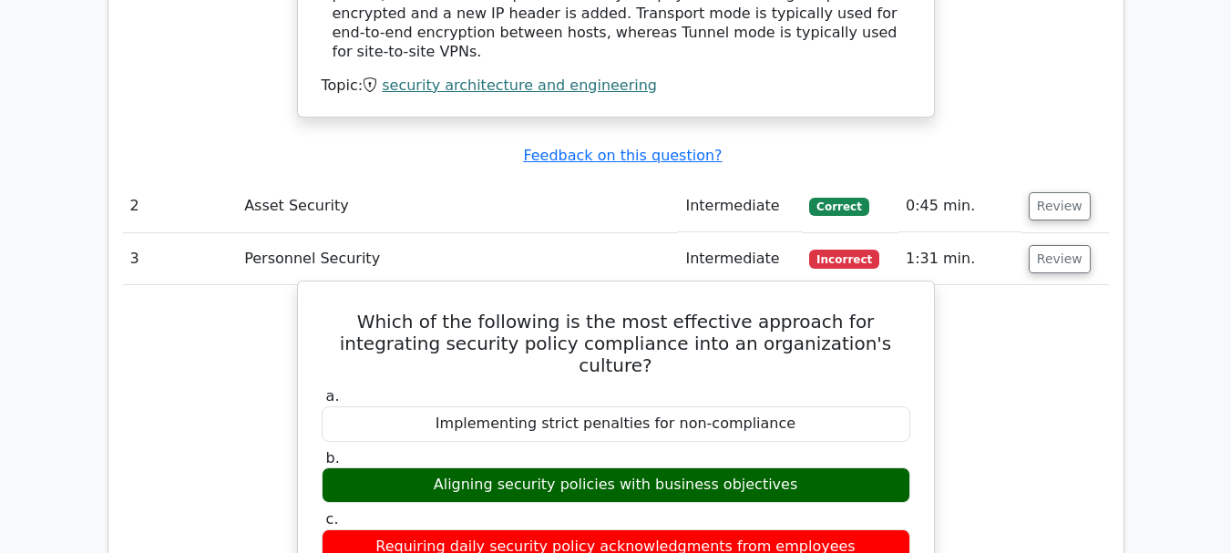
scroll to position [2278, 0]
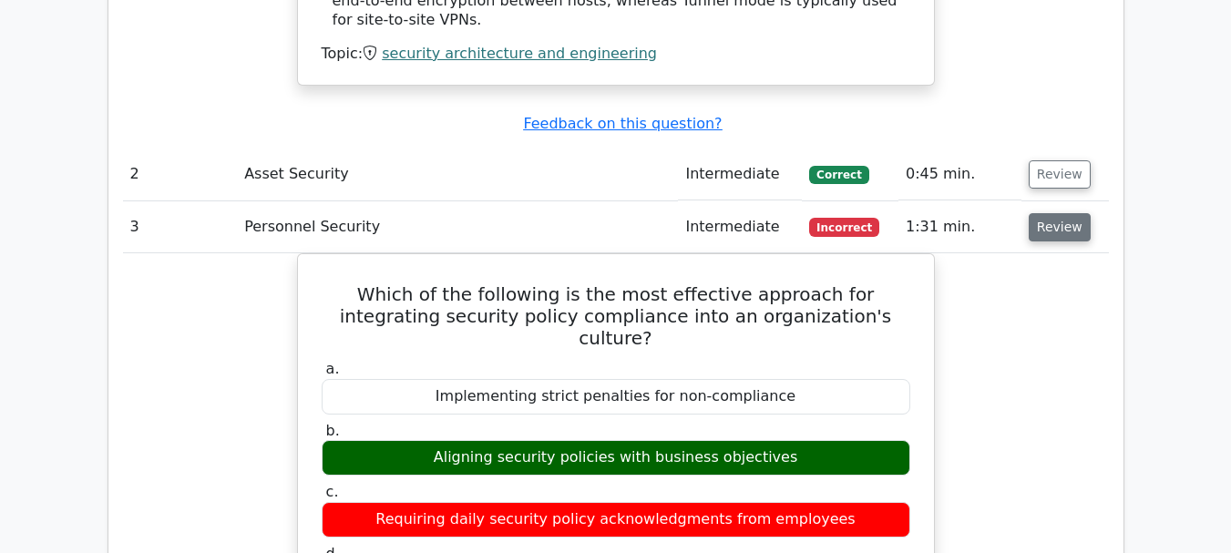
click at [1043, 213] on button "Review" at bounding box center [1060, 227] width 62 height 28
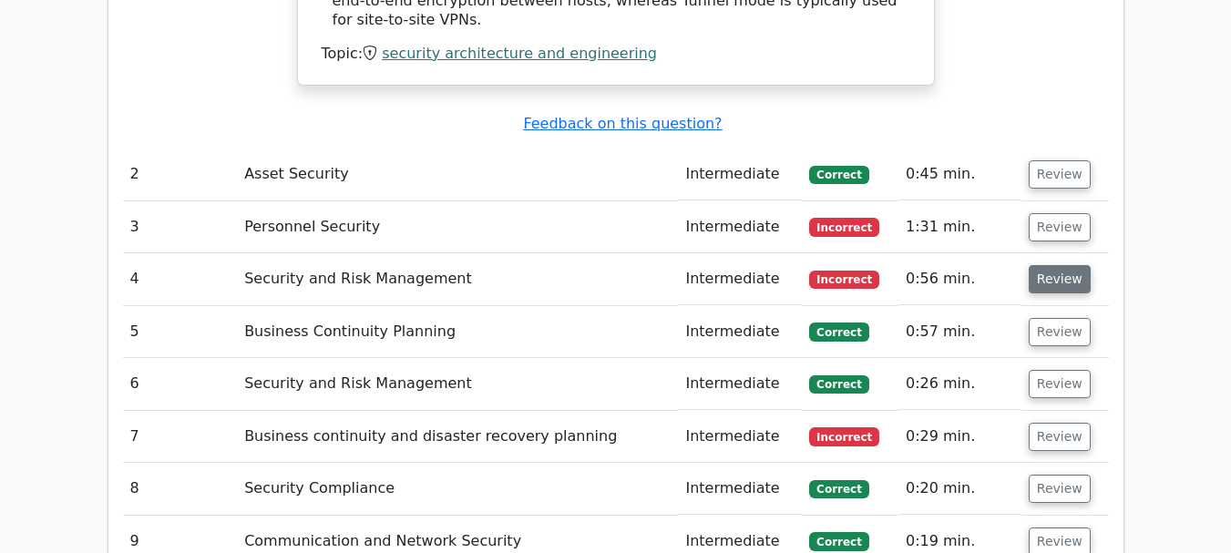
click at [1031, 265] on button "Review" at bounding box center [1060, 279] width 62 height 28
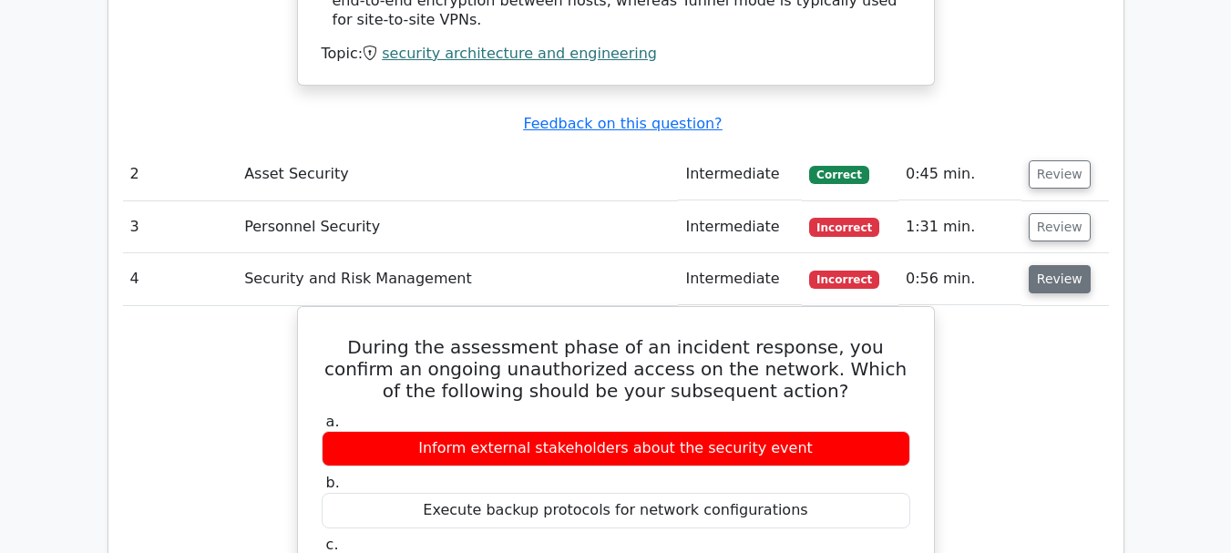
click at [1041, 265] on button "Review" at bounding box center [1060, 279] width 62 height 28
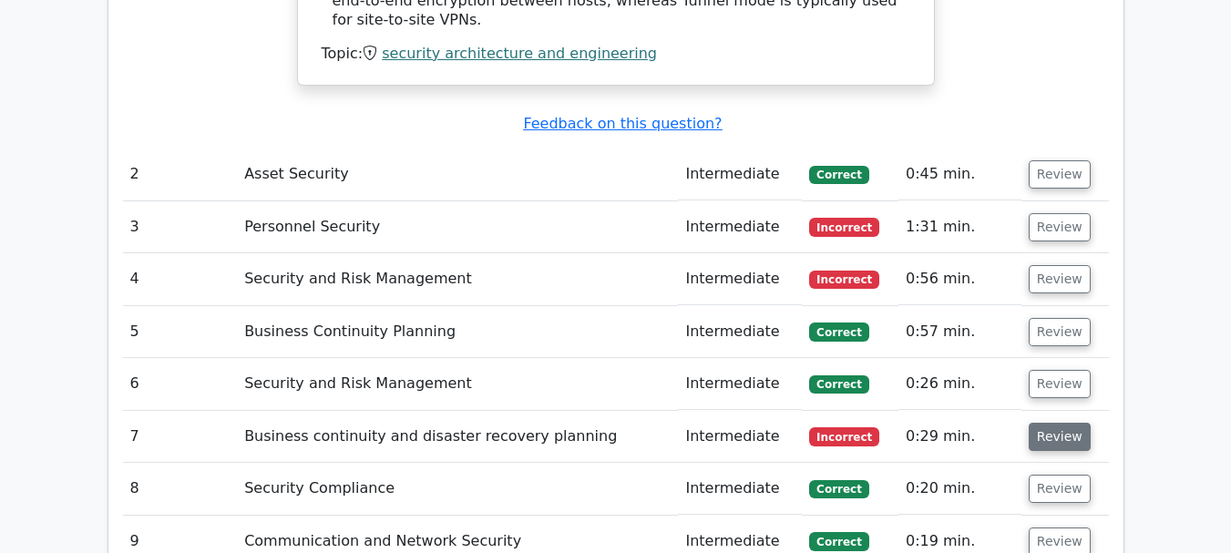
click at [1044, 423] on button "Review" at bounding box center [1060, 437] width 62 height 28
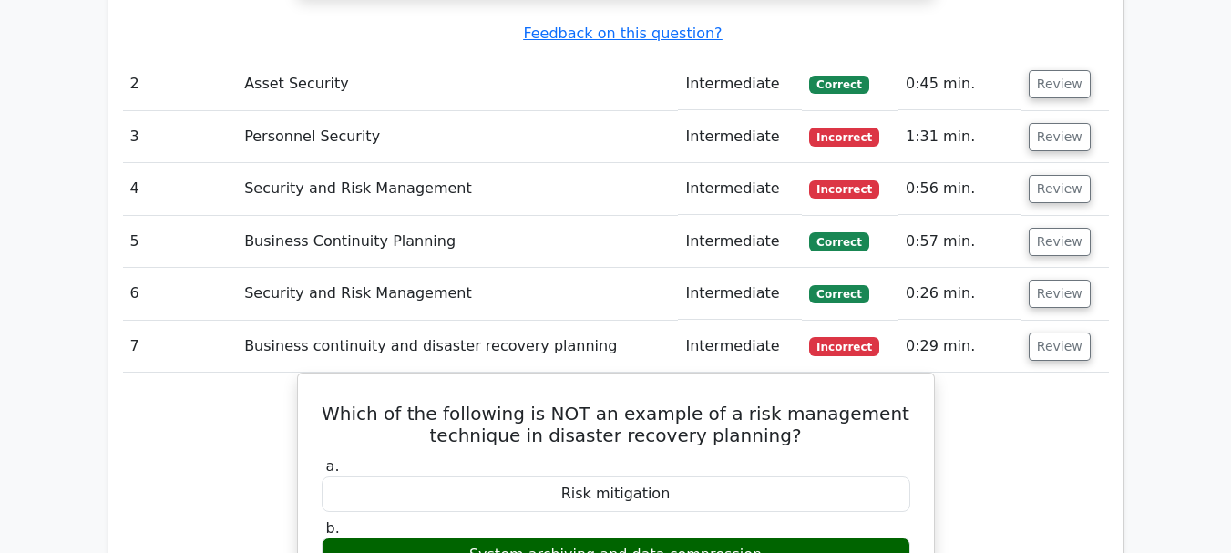
scroll to position [2460, 0]
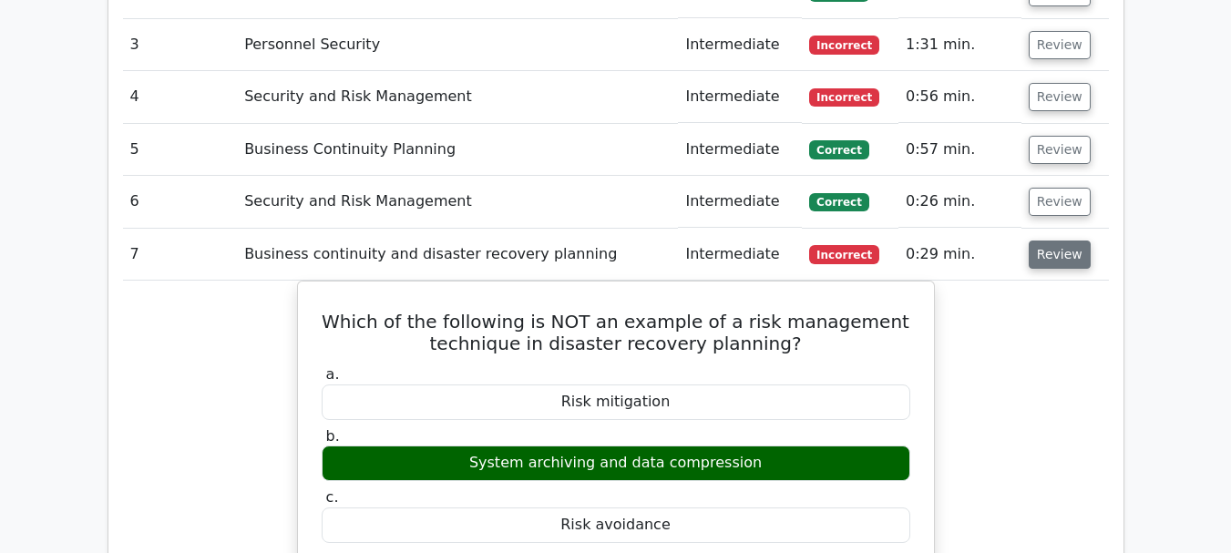
click at [1057, 241] on button "Review" at bounding box center [1060, 255] width 62 height 28
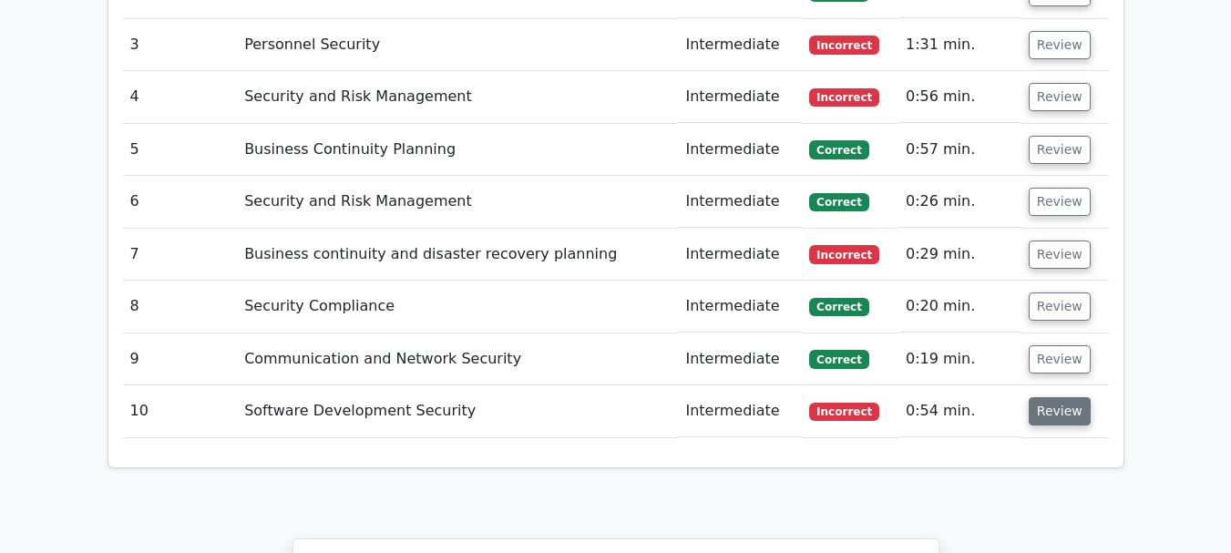
click at [1038, 397] on button "Review" at bounding box center [1060, 411] width 62 height 28
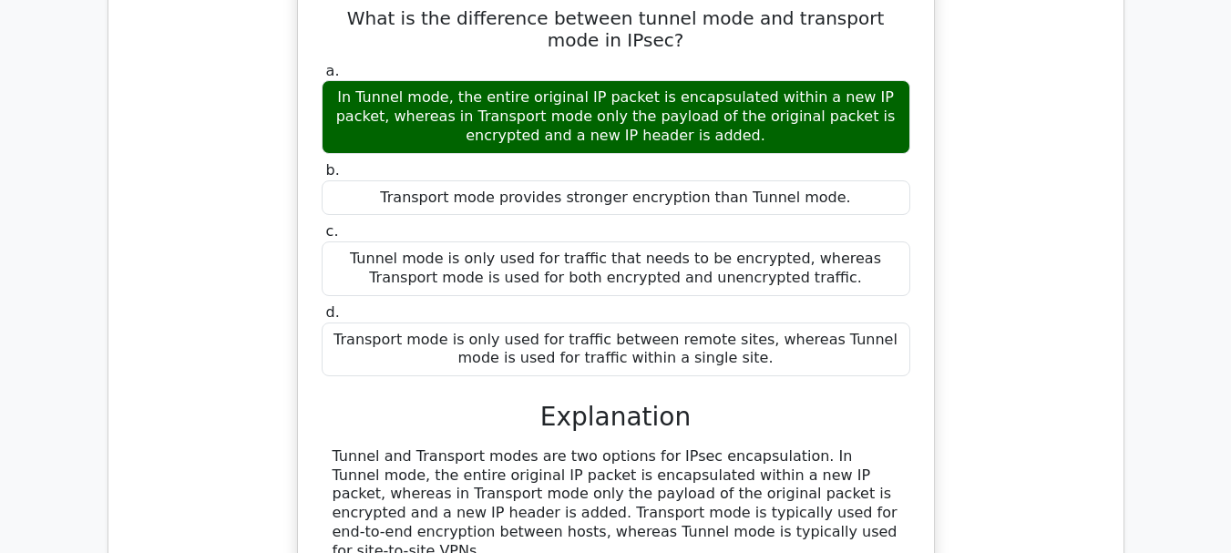
scroll to position [1718, 0]
